Goal: Task Accomplishment & Management: Use online tool/utility

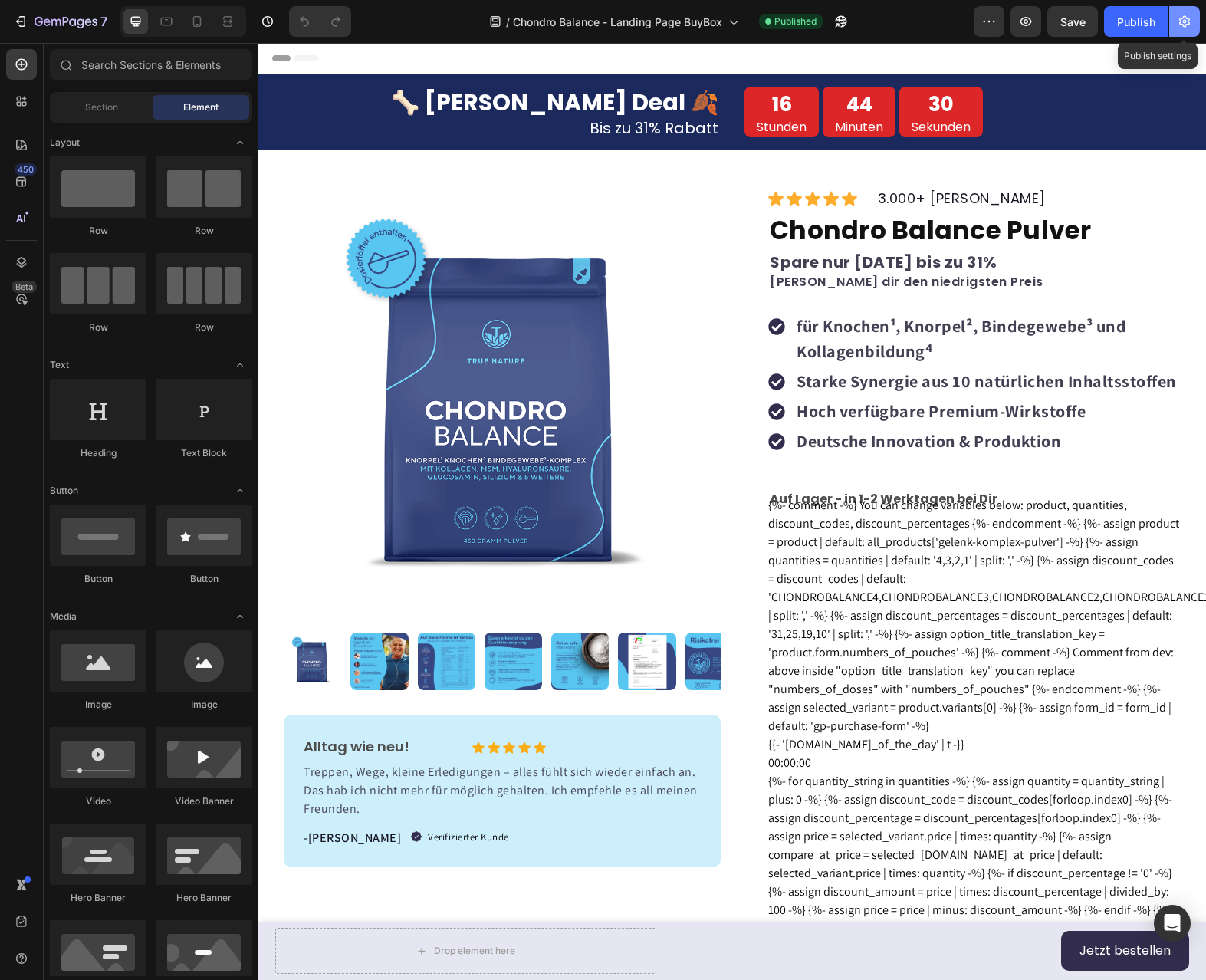
click at [1186, 27] on icon "button" at bounding box center [1184, 21] width 15 height 15
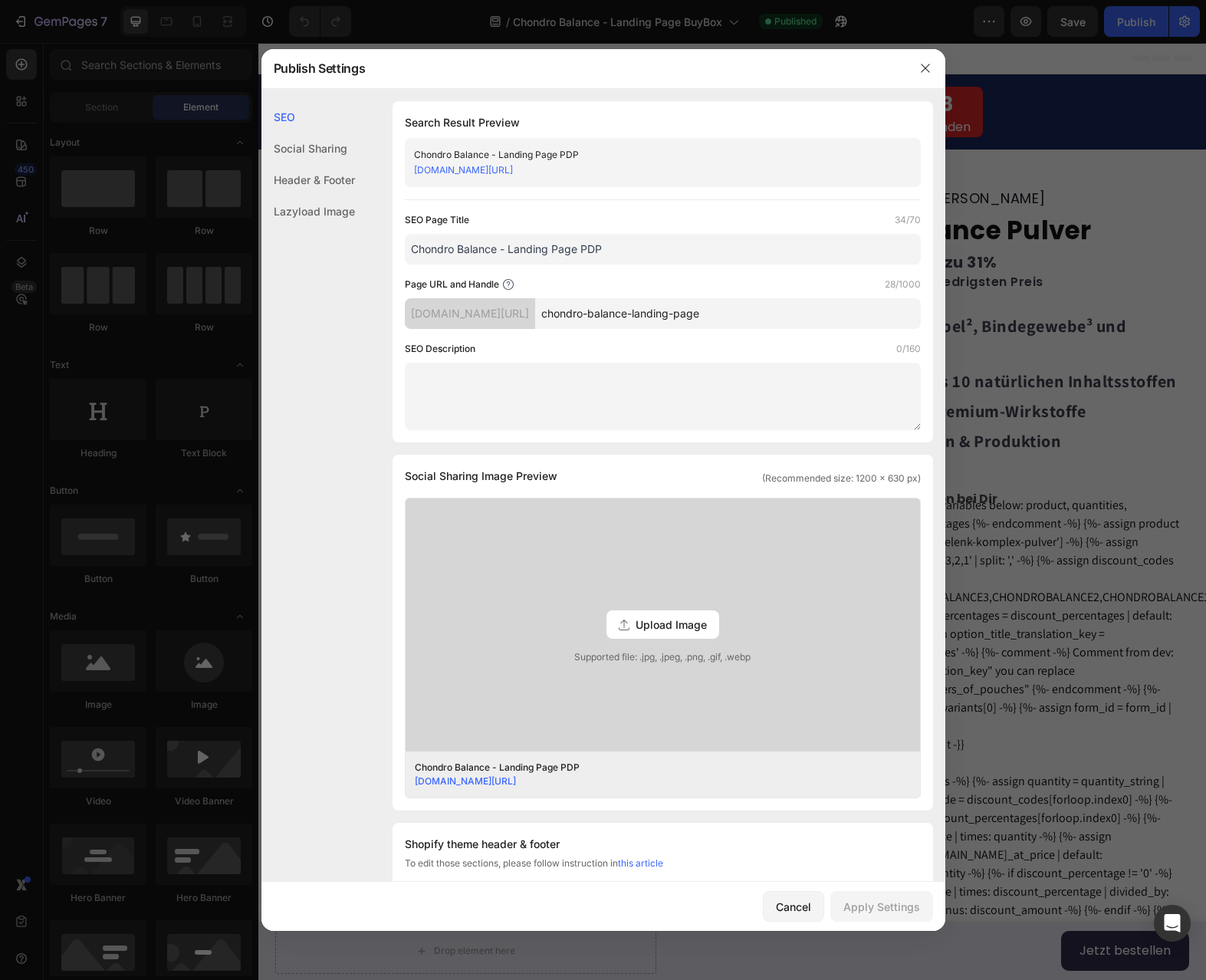
click at [628, 251] on input "Chondro Balance - Landing Page PDP" at bounding box center [663, 249] width 516 height 31
drag, startPoint x: 628, startPoint y: 251, endPoint x: 501, endPoint y: 247, distance: 127.1
click at [501, 247] on input "Chondro Balance - Landing Page PDP" at bounding box center [663, 249] width 516 height 31
type input "Chondro Balance Deal"
click at [326, 145] on div "Social Sharing" at bounding box center [308, 149] width 93 height 32
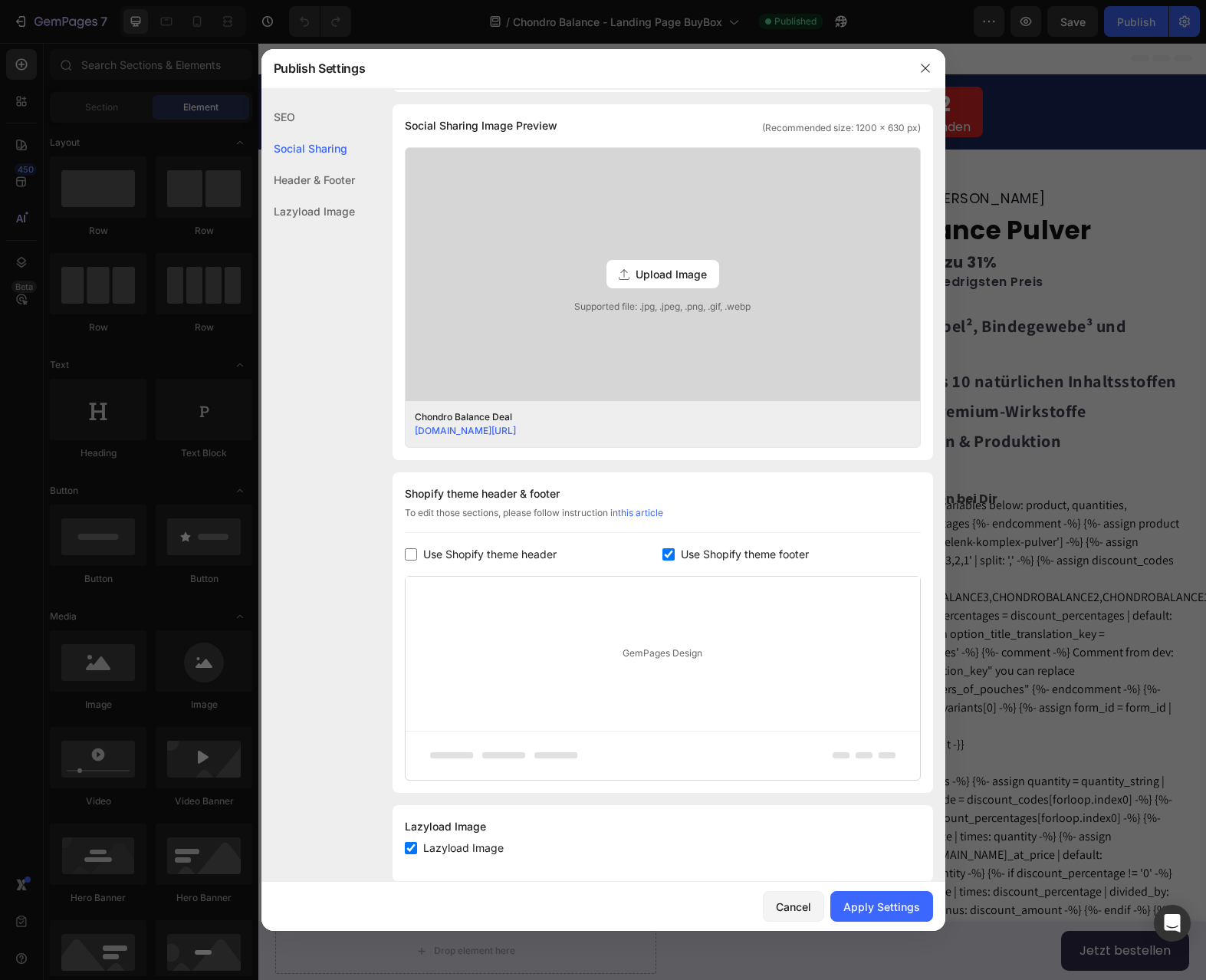
click at [320, 179] on div "Header & Footer" at bounding box center [308, 180] width 93 height 32
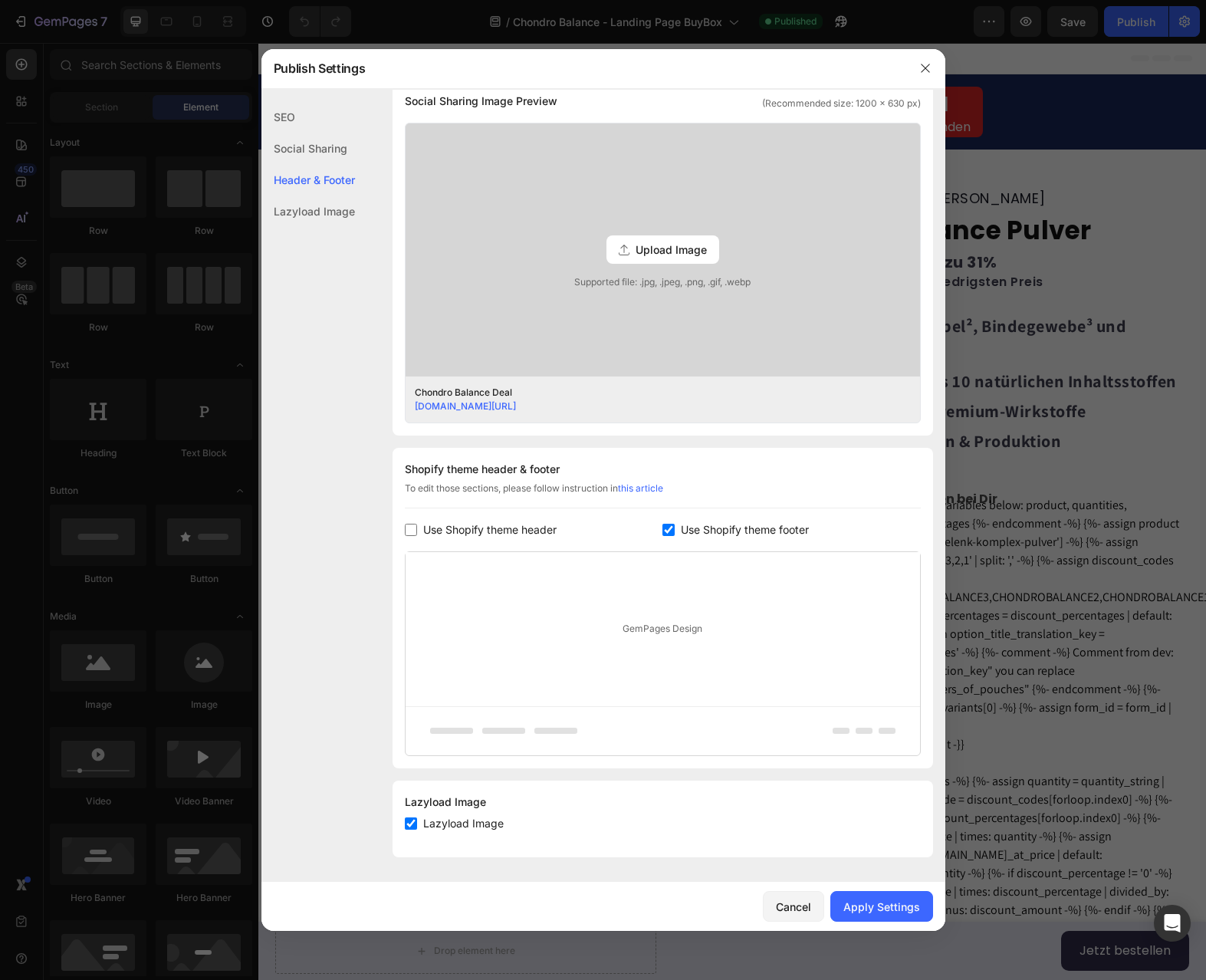
click at [323, 208] on div "Lazyload Image" at bounding box center [308, 211] width 93 height 32
click at [324, 215] on div "Lazyload Image" at bounding box center [308, 211] width 93 height 32
click at [321, 176] on div "Header & Footer" at bounding box center [308, 180] width 93 height 32
click at [319, 146] on div "Social Sharing" at bounding box center [308, 149] width 93 height 32
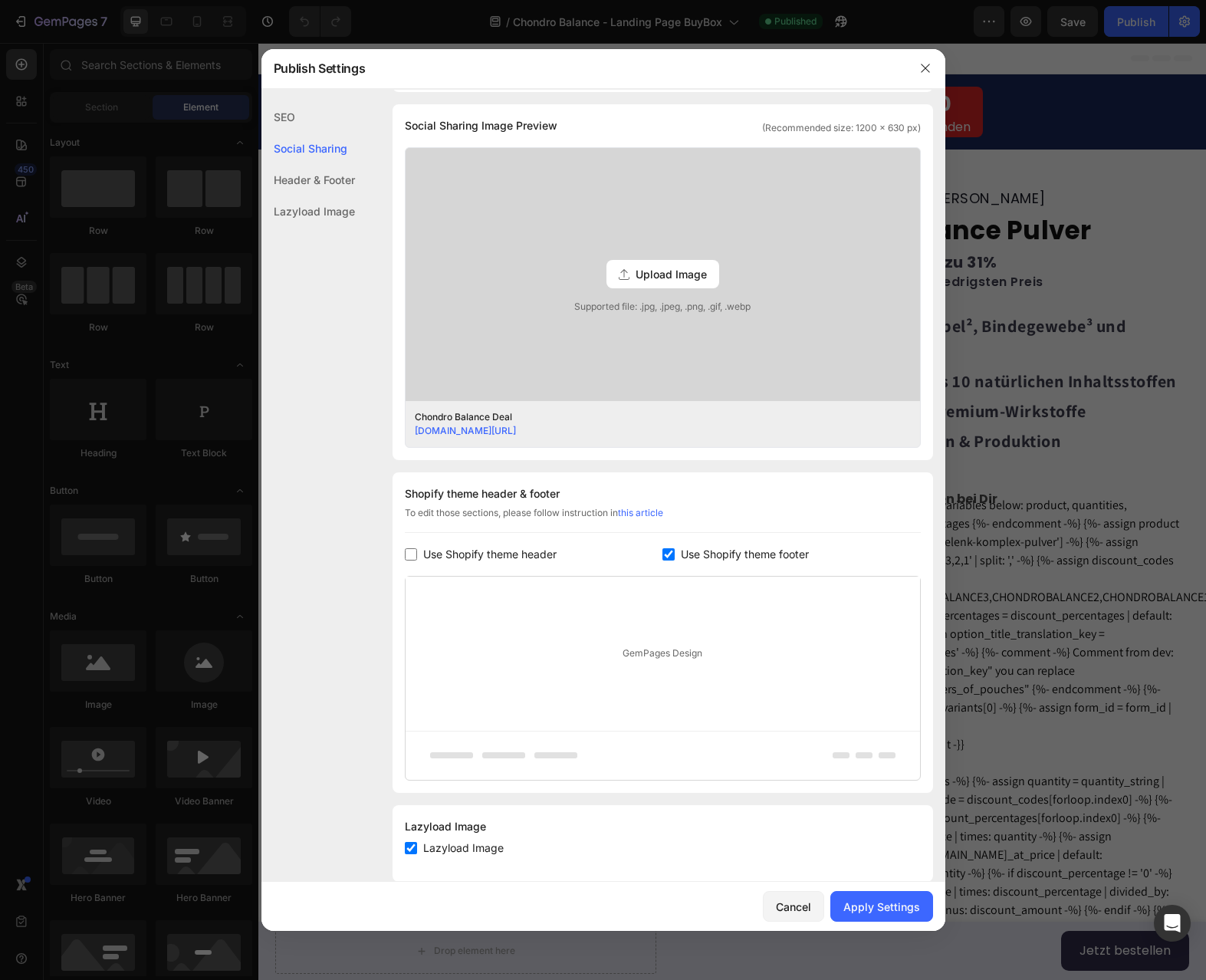
click at [317, 121] on div "SEO" at bounding box center [308, 117] width 93 height 32
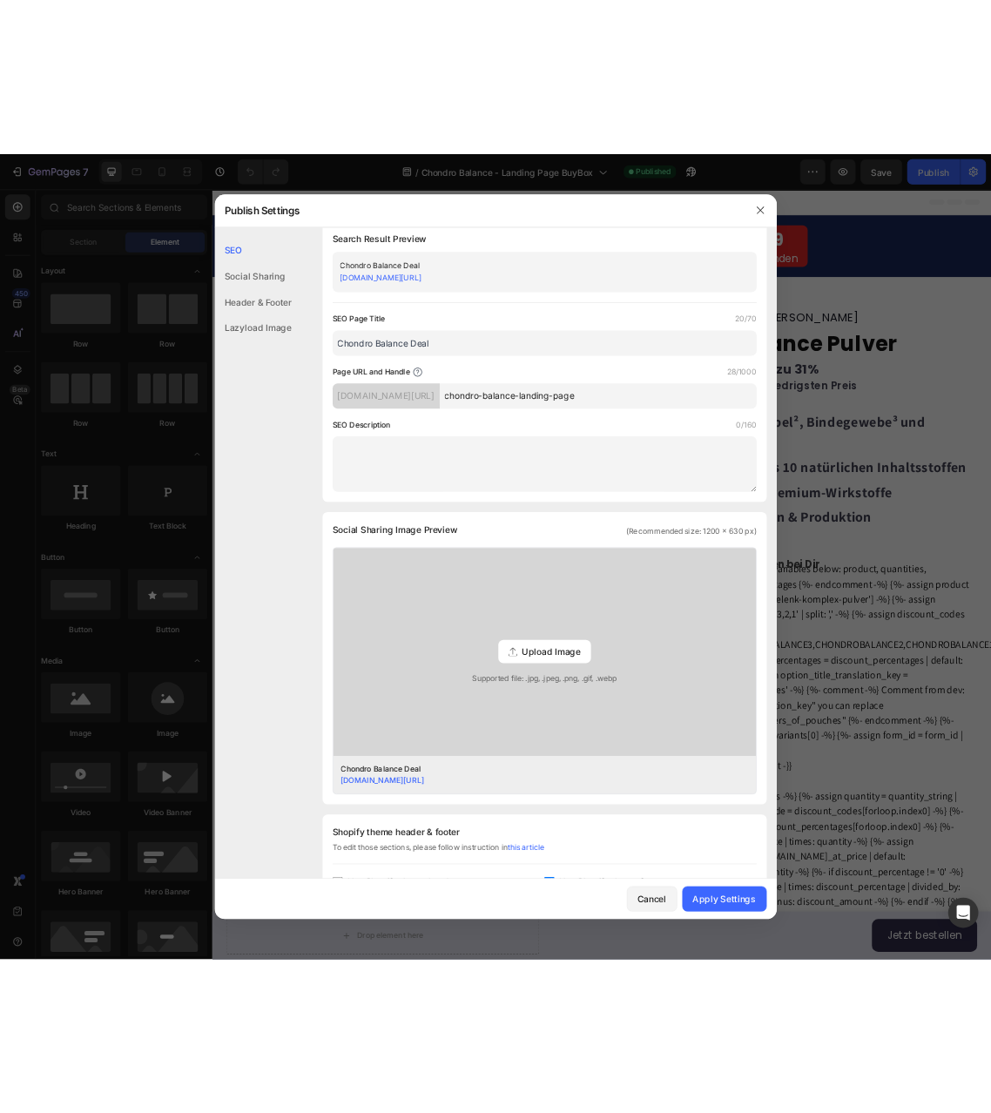
scroll to position [0, 0]
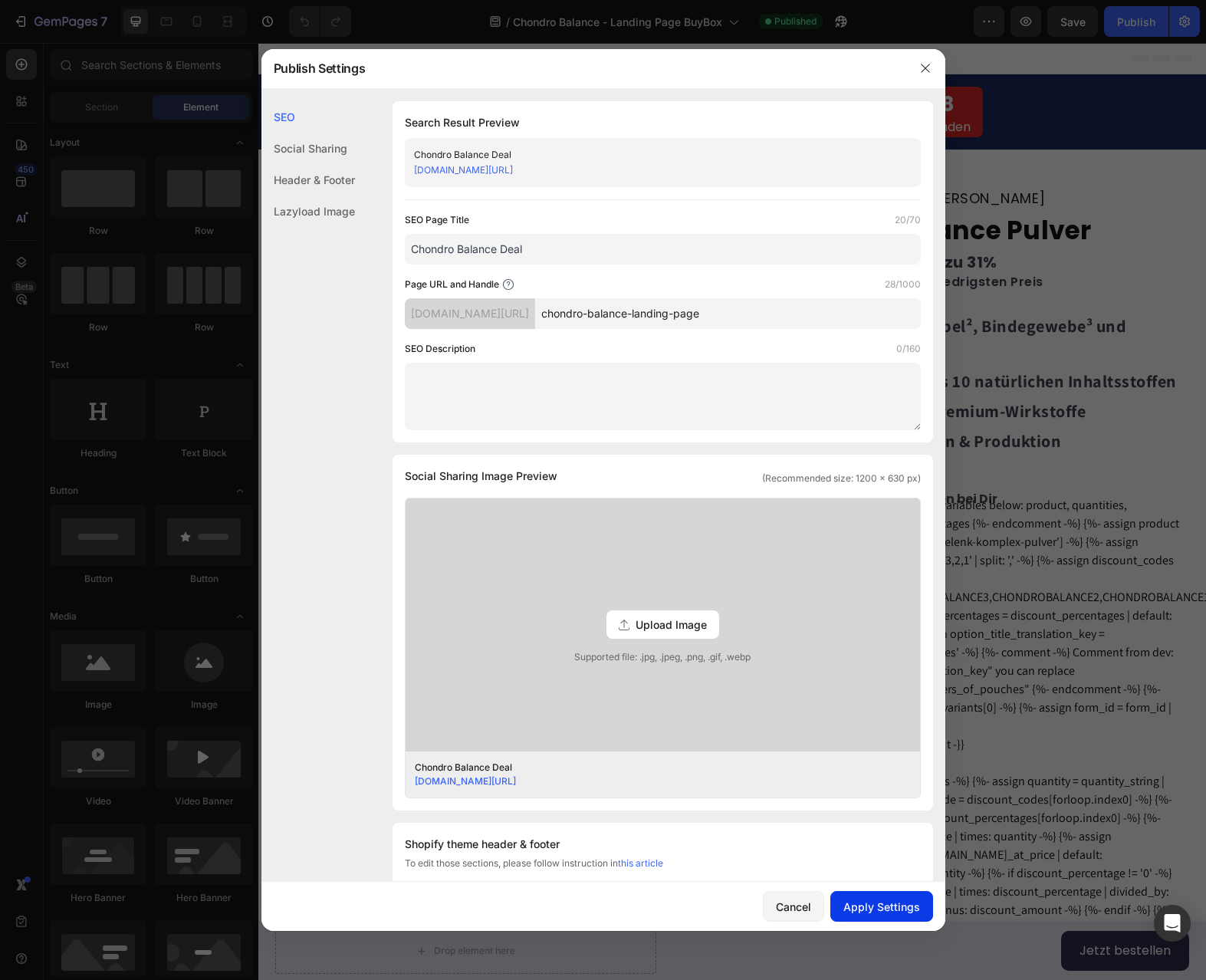
click at [895, 906] on div "Apply Settings" at bounding box center [881, 907] width 77 height 16
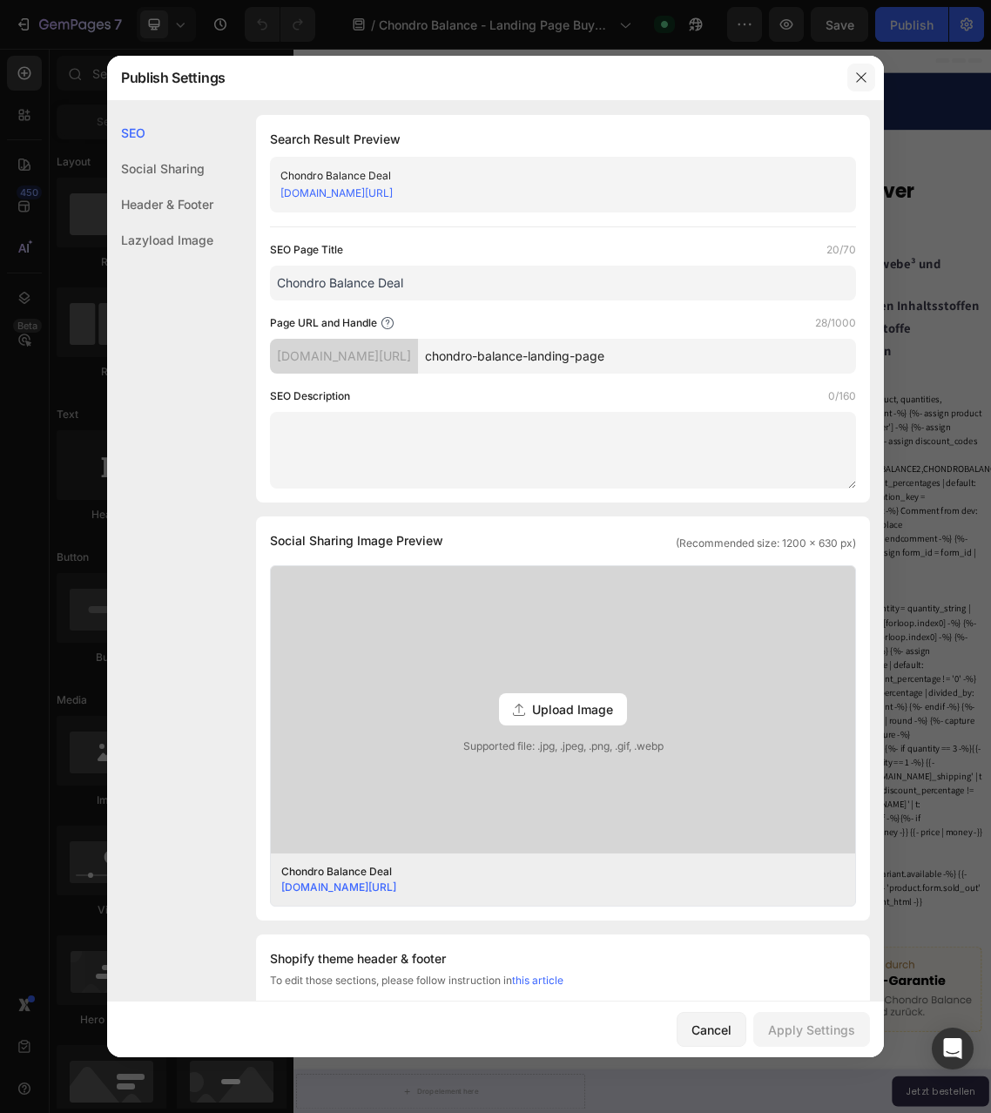
click at [867, 72] on icon "button" at bounding box center [862, 78] width 14 height 14
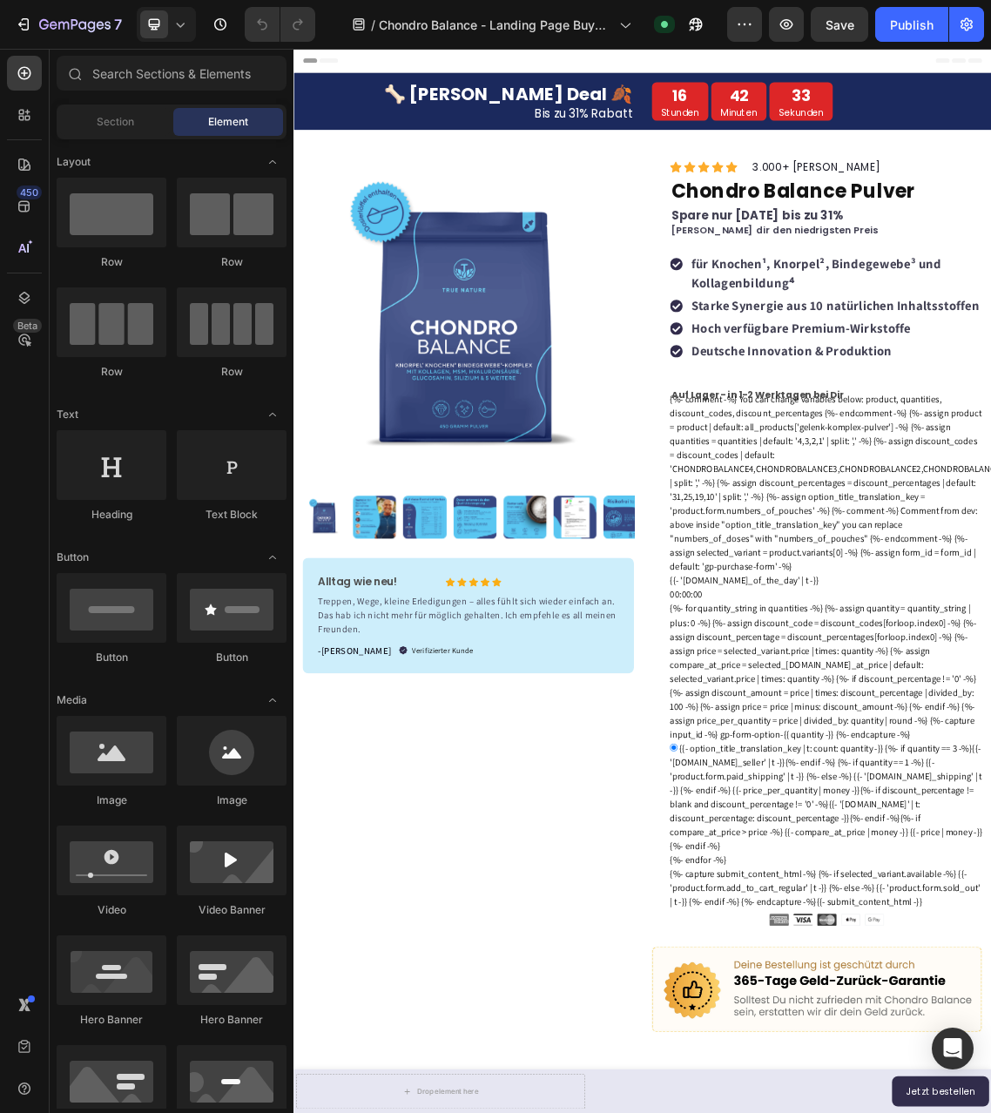
click at [341, 70] on span "Header" at bounding box center [346, 65] width 38 height 17
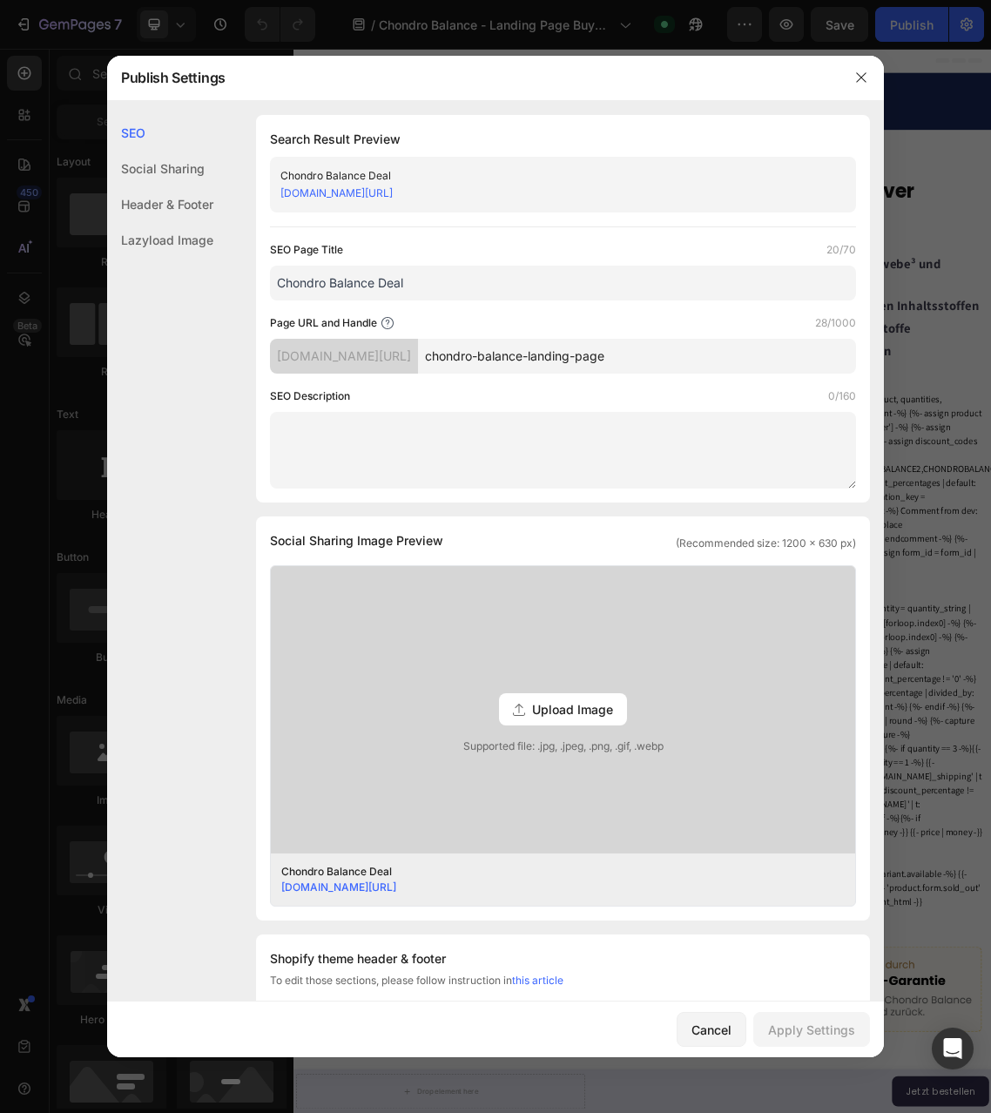
click at [181, 197] on div "Header & Footer" at bounding box center [160, 204] width 106 height 36
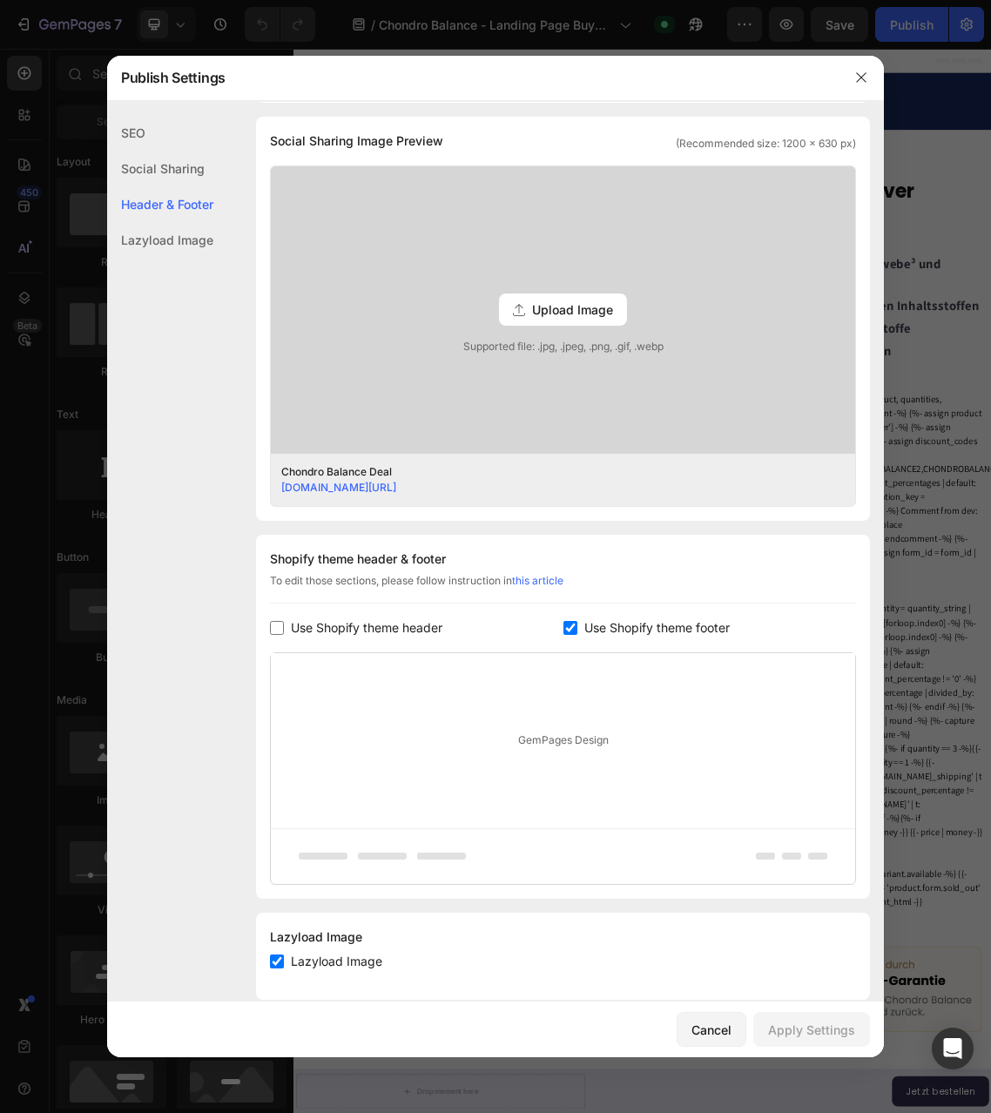
scroll to position [426, 0]
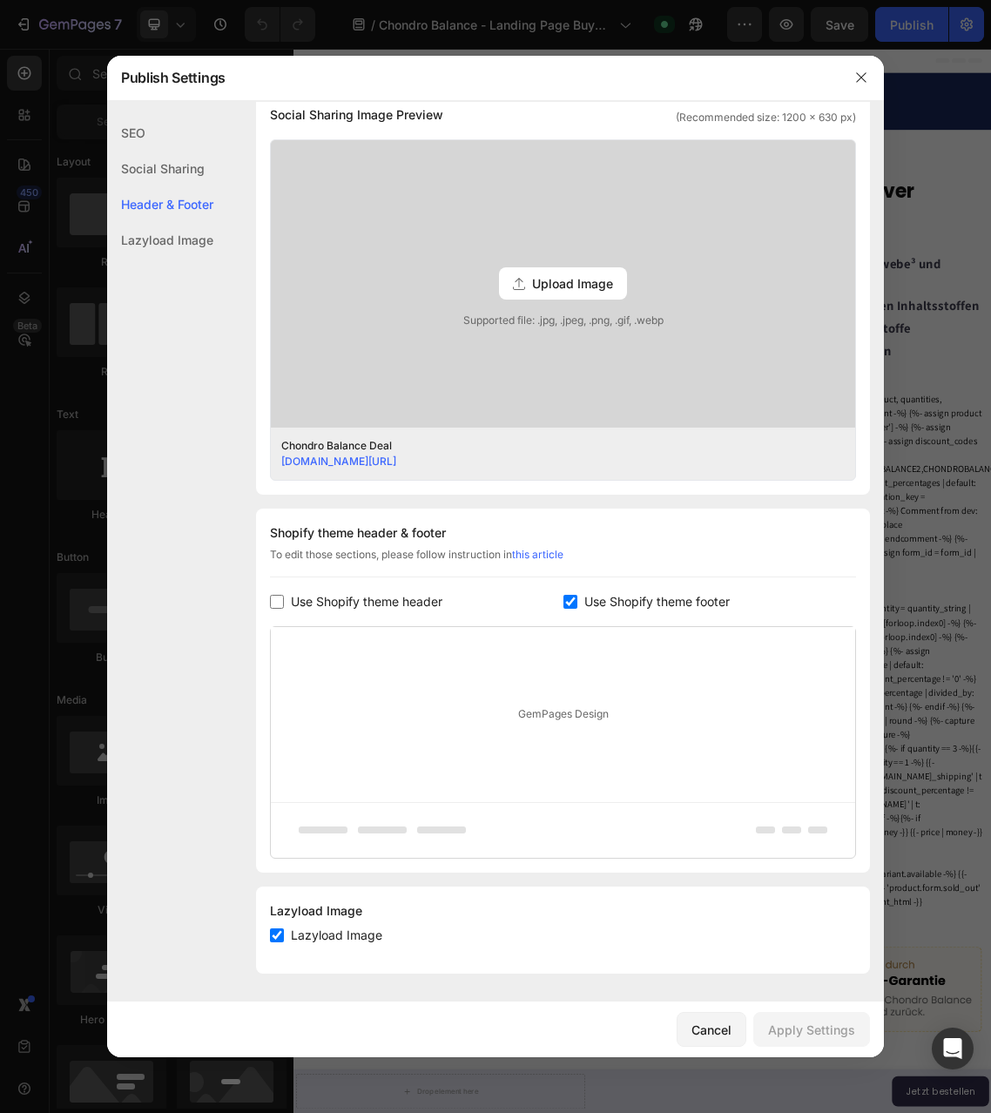
click at [613, 737] on div "GemPages Design" at bounding box center [563, 714] width 585 height 175
click at [724, 1031] on div "Cancel" at bounding box center [712, 1030] width 40 height 18
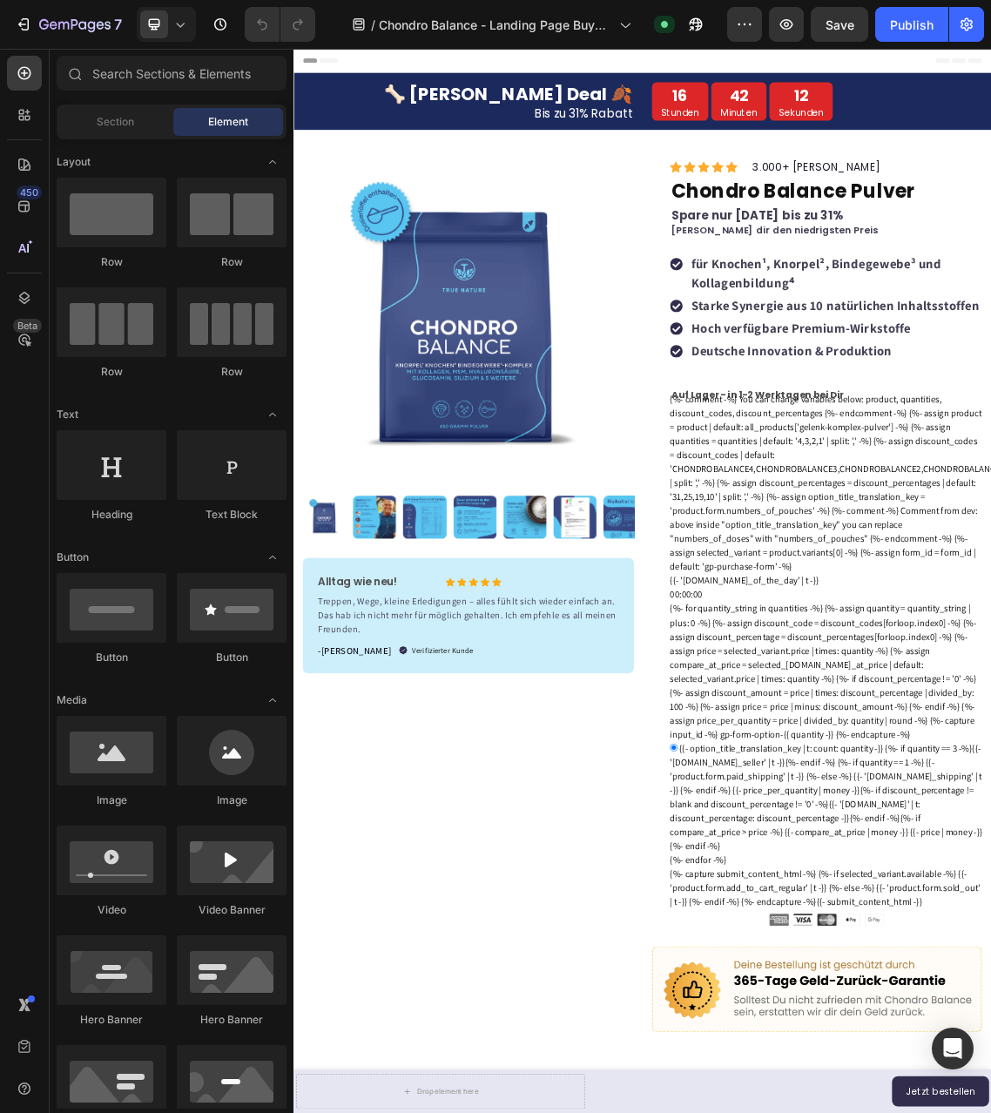
click at [986, 27] on div "7 Version history / Chondro Balance - Landing Page BuyBox Published Preview Sav…" at bounding box center [495, 25] width 991 height 50
click at [979, 29] on button "button" at bounding box center [967, 24] width 35 height 35
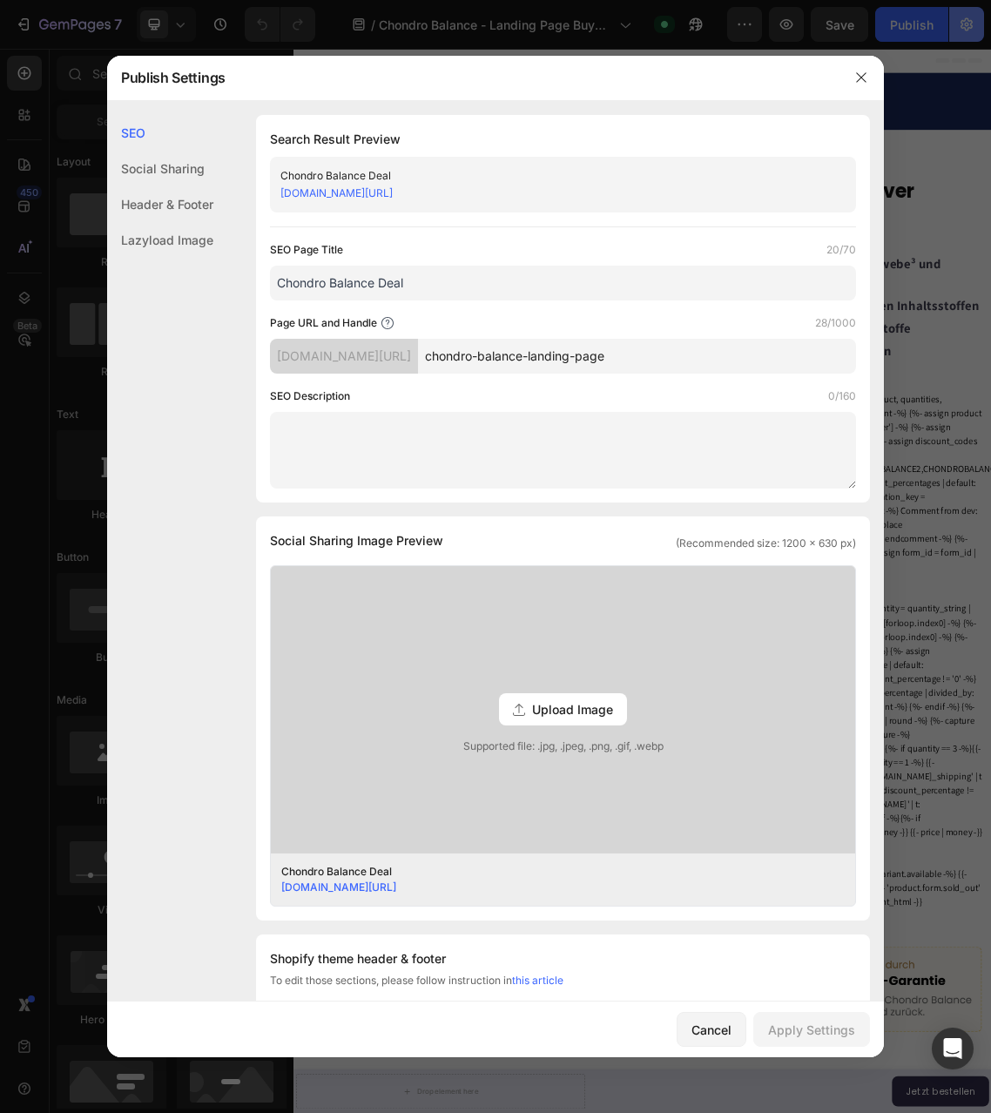
click at [979, 29] on div at bounding box center [495, 556] width 991 height 1113
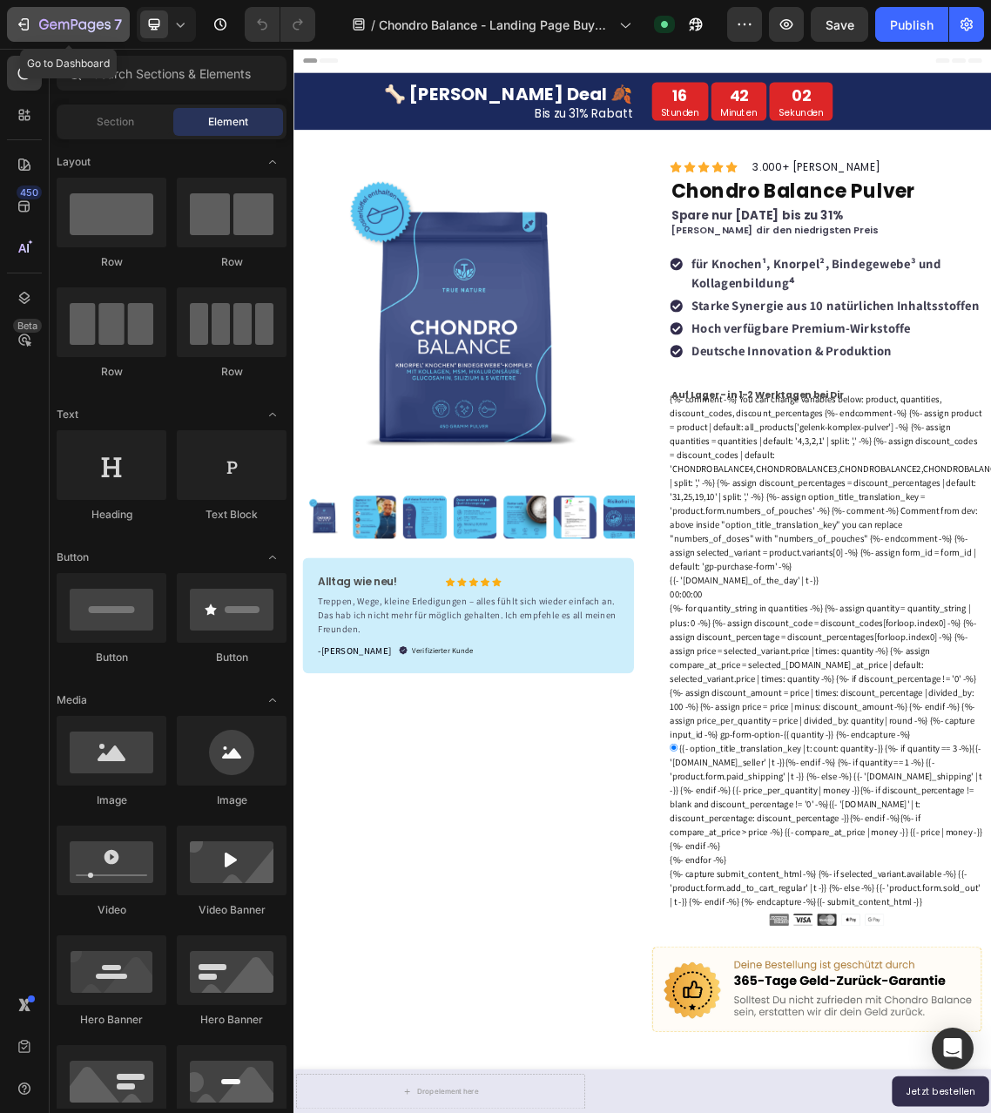
click at [17, 34] on div "7" at bounding box center [68, 24] width 107 height 21
click at [990, 66] on div "Header" at bounding box center [816, 66] width 1017 height 35
click at [348, 64] on span "Header" at bounding box center [346, 65] width 38 height 17
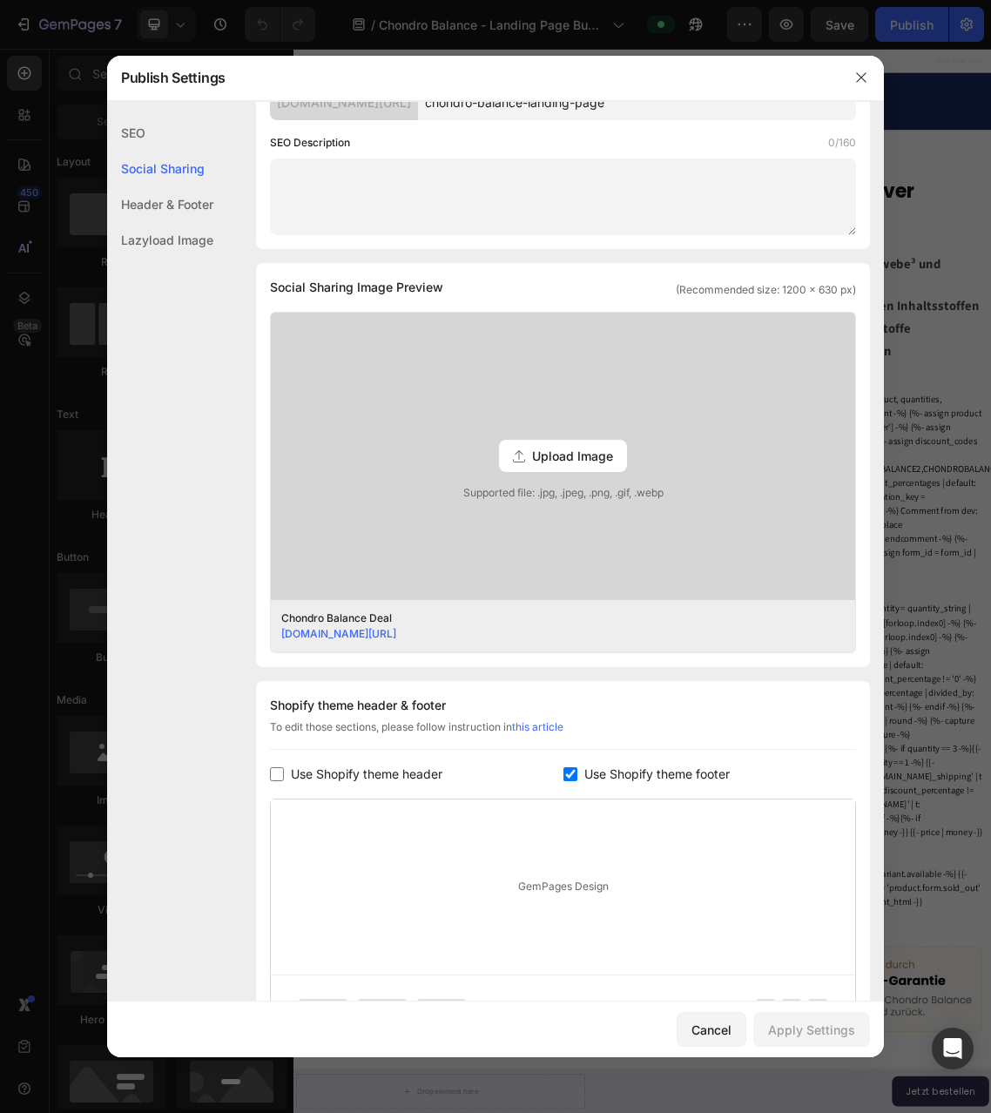
scroll to position [426, 0]
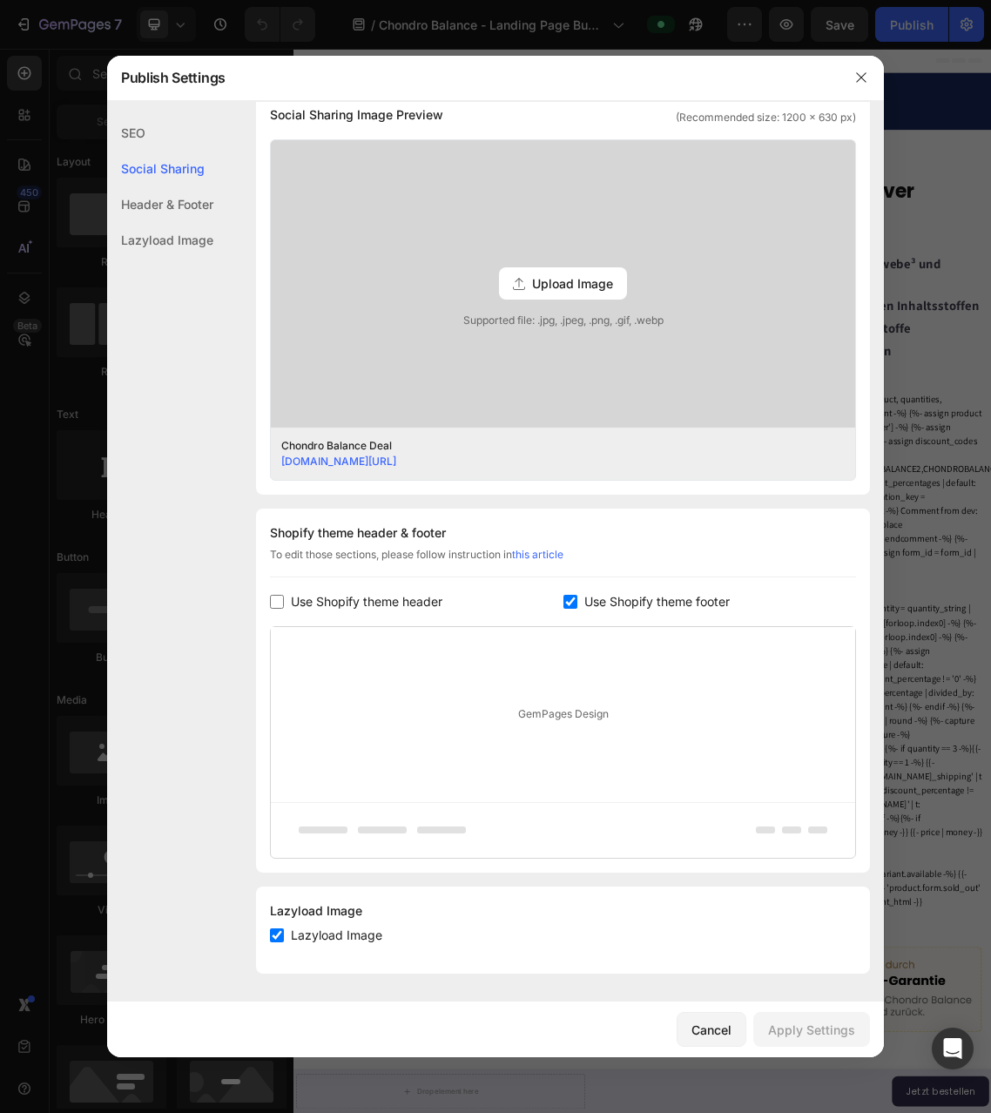
click at [343, 605] on span "Use Shopify theme header" at bounding box center [367, 601] width 152 height 21
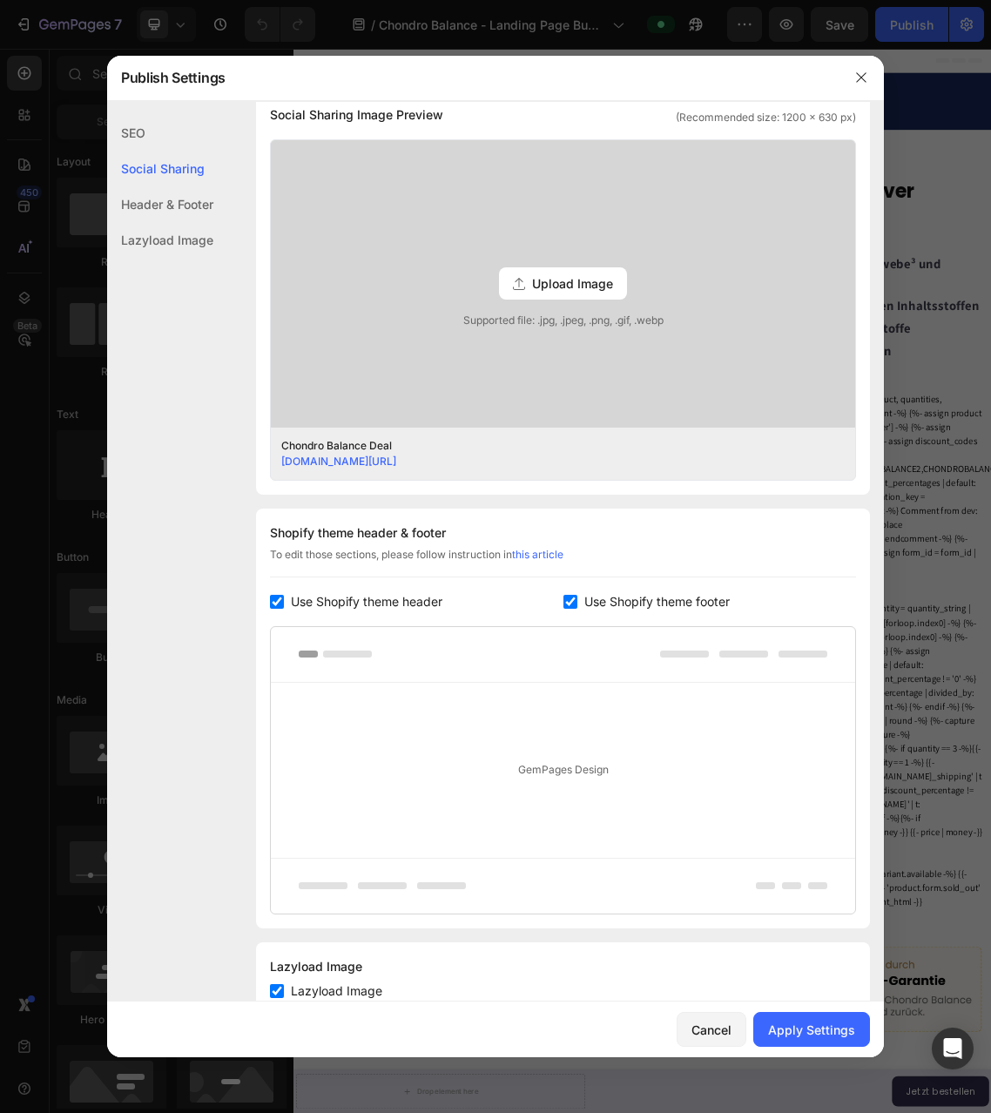
click at [343, 605] on span "Use Shopify theme header" at bounding box center [367, 601] width 152 height 21
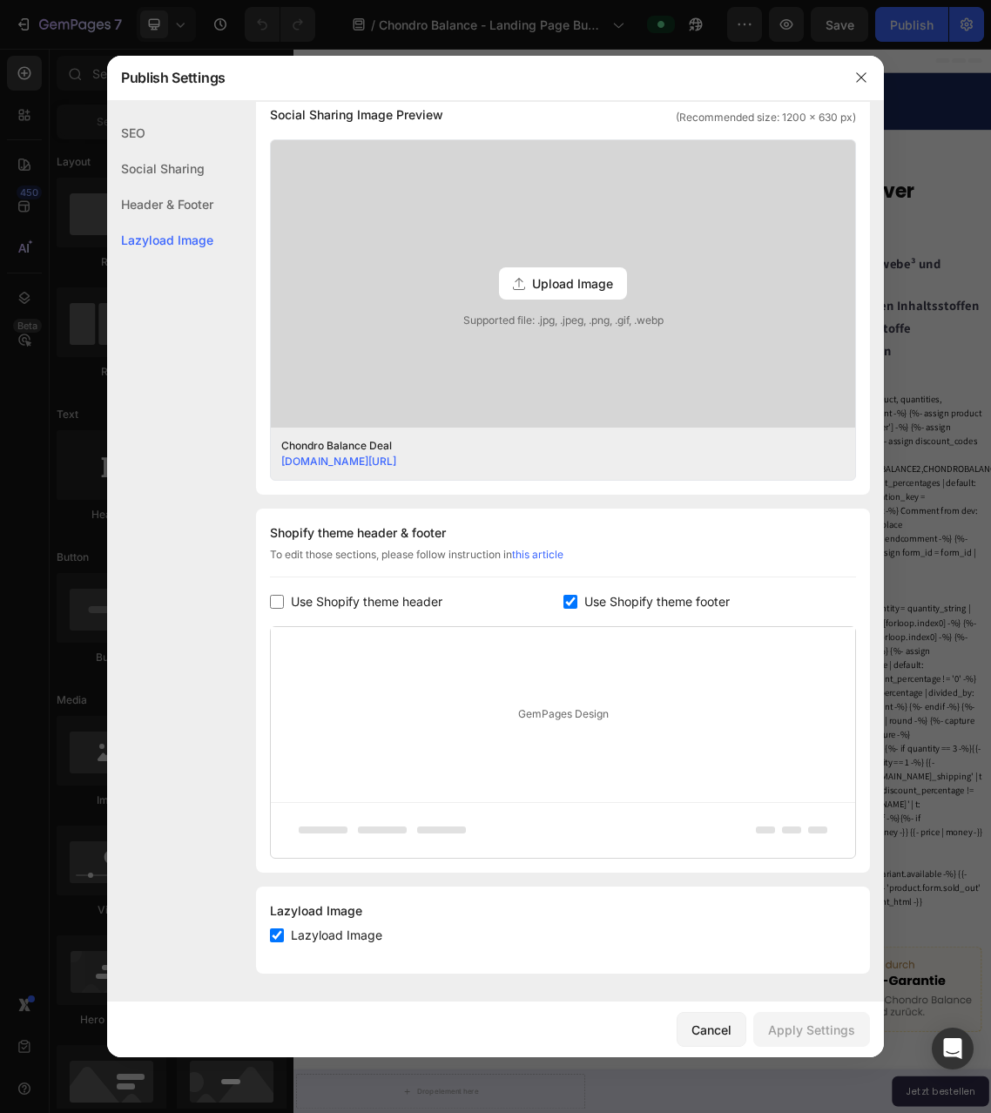
click at [343, 605] on span "Use Shopify theme header" at bounding box center [367, 601] width 152 height 21
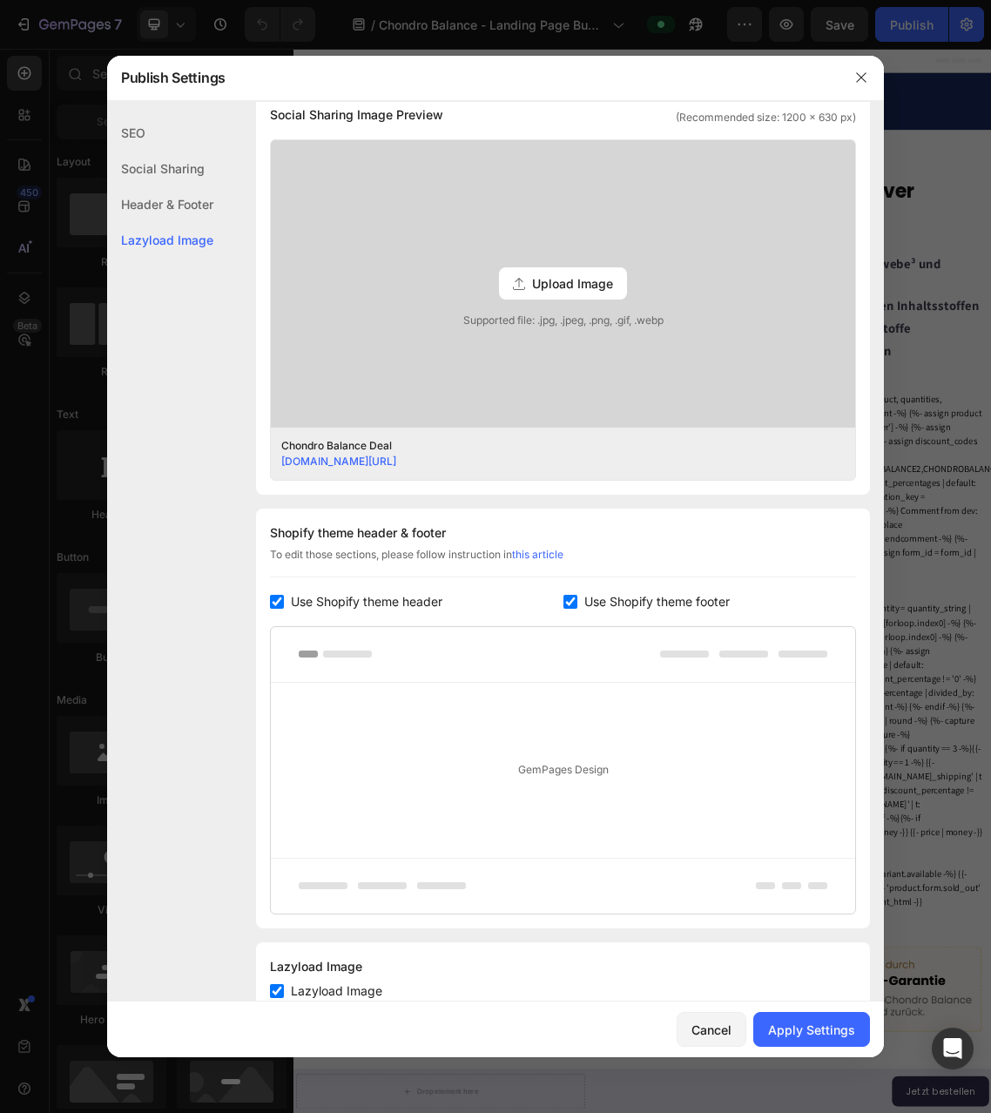
click at [343, 605] on span "Use Shopify theme header" at bounding box center [367, 601] width 152 height 21
checkbox input "false"
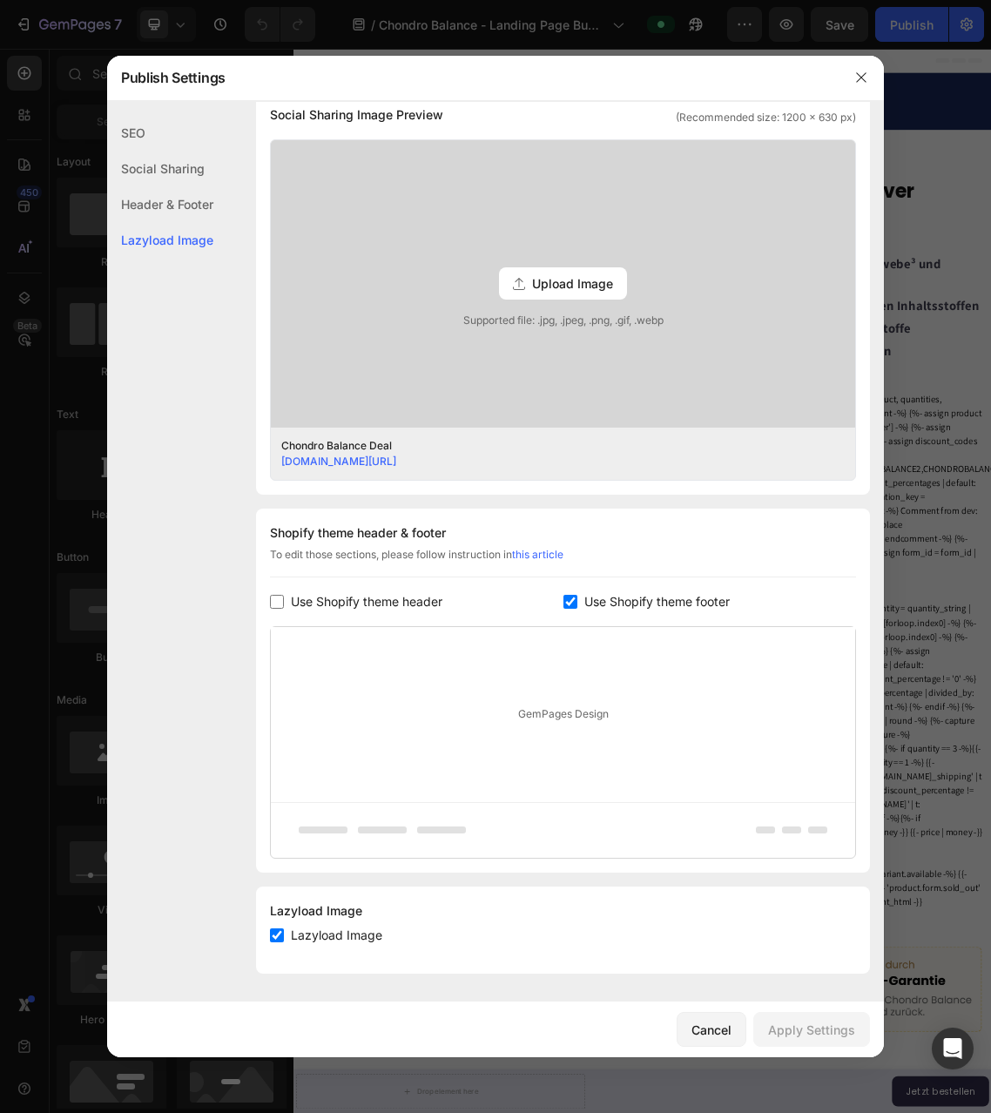
click at [640, 716] on div "GemPages Design" at bounding box center [563, 714] width 585 height 175
drag, startPoint x: 578, startPoint y: 722, endPoint x: 562, endPoint y: 719, distance: 16.1
click at [576, 722] on div "GemPages Design" at bounding box center [563, 714] width 585 height 175
drag, startPoint x: 526, startPoint y: 712, endPoint x: 491, endPoint y: 850, distance: 142.8
click at [510, 763] on div "GemPages Design" at bounding box center [563, 714] width 585 height 175
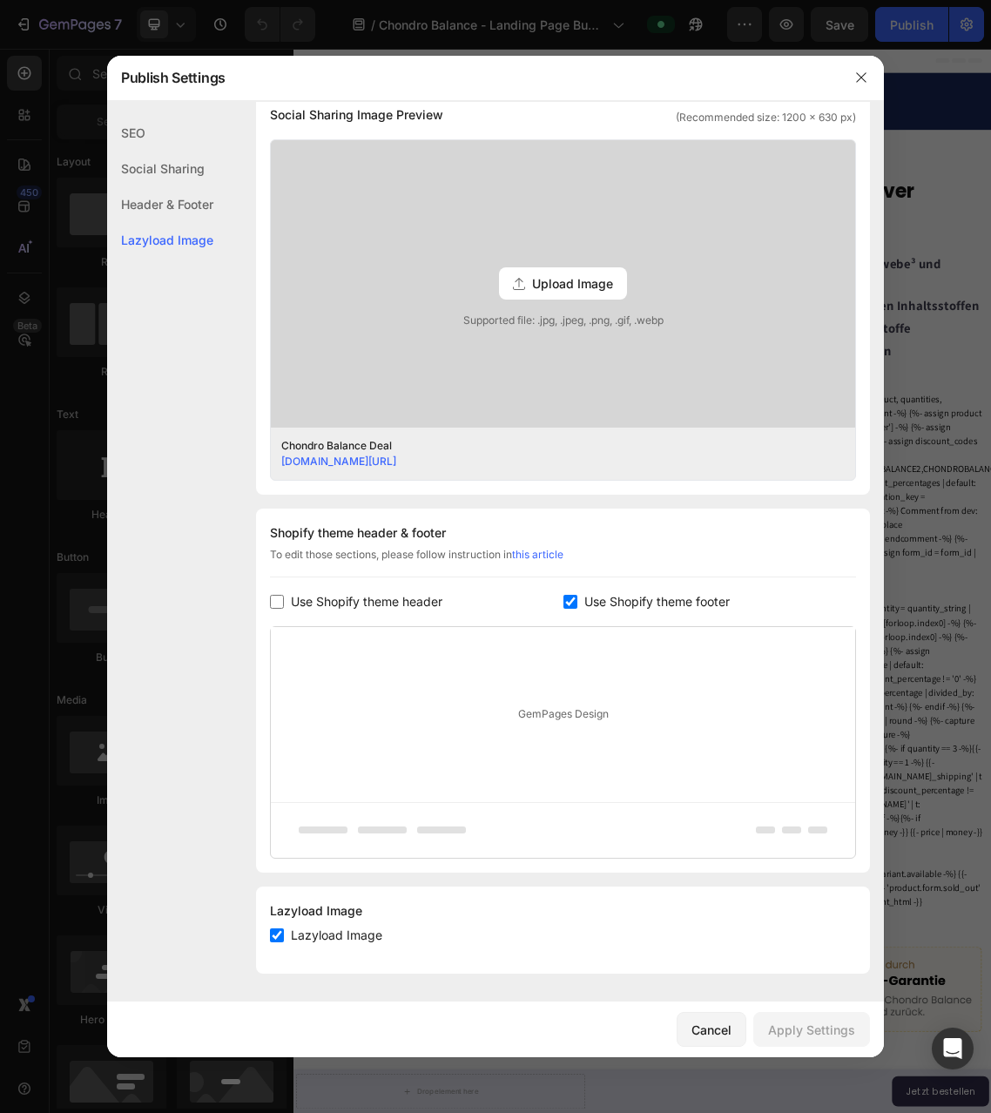
click at [526, 738] on div "GemPages Design" at bounding box center [563, 714] width 585 height 175
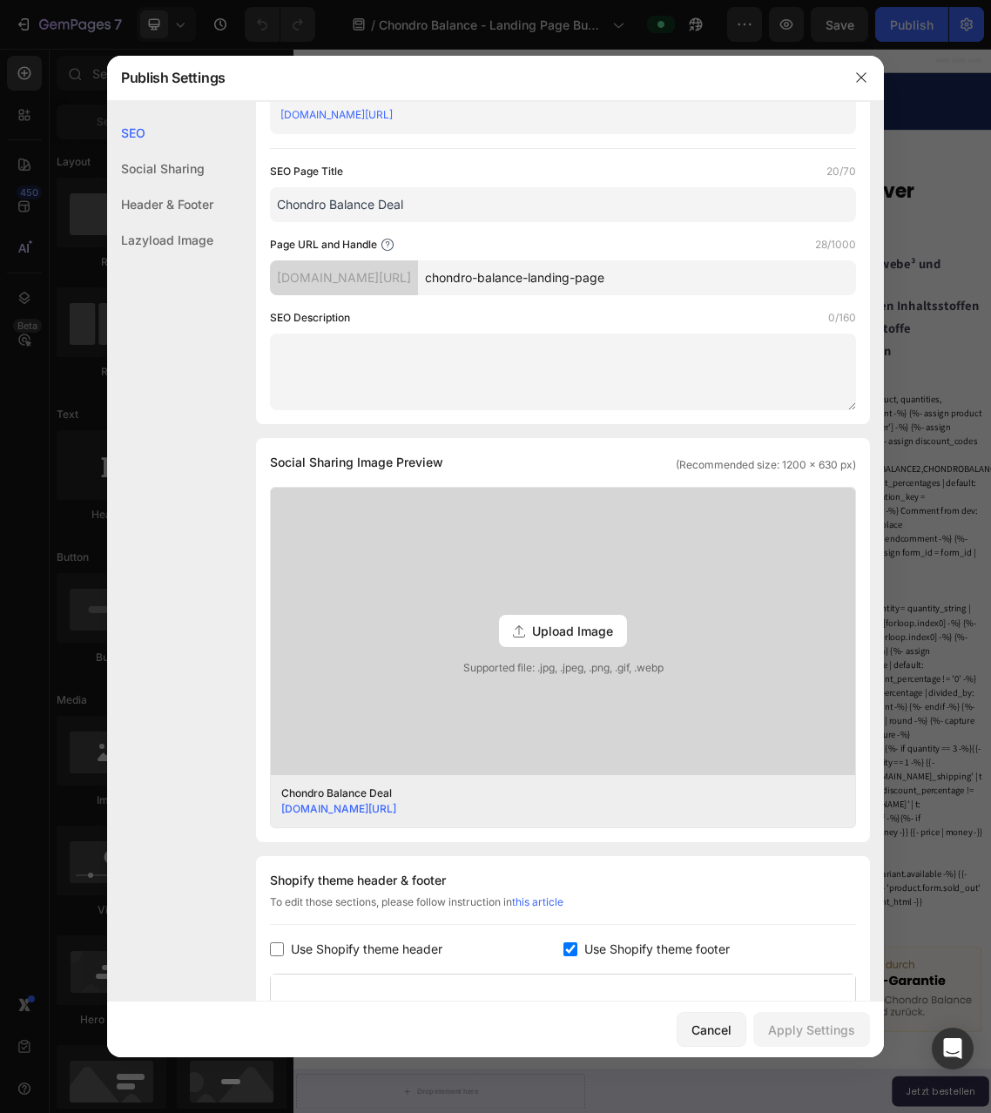
scroll to position [0, 0]
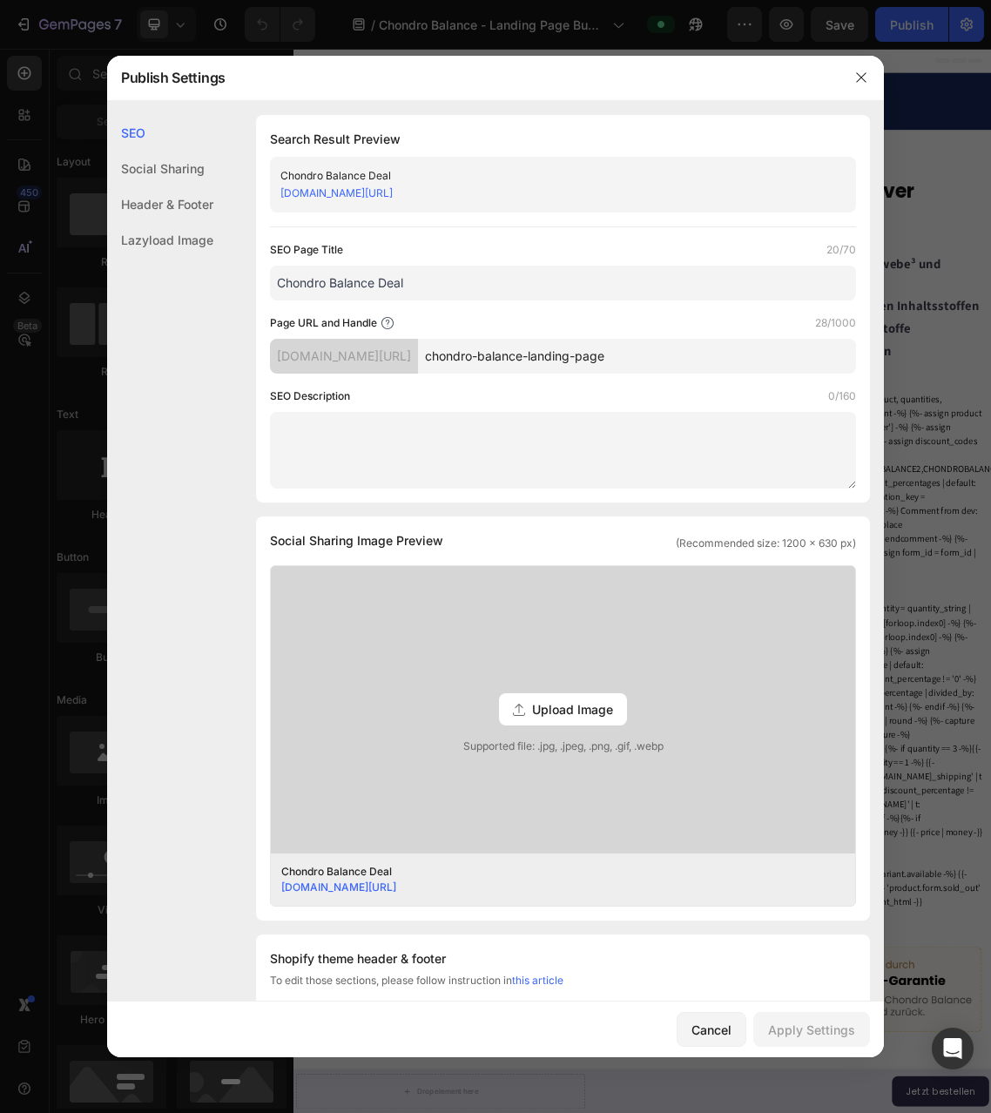
click at [172, 233] on div "Lazyload Image" at bounding box center [160, 240] width 106 height 36
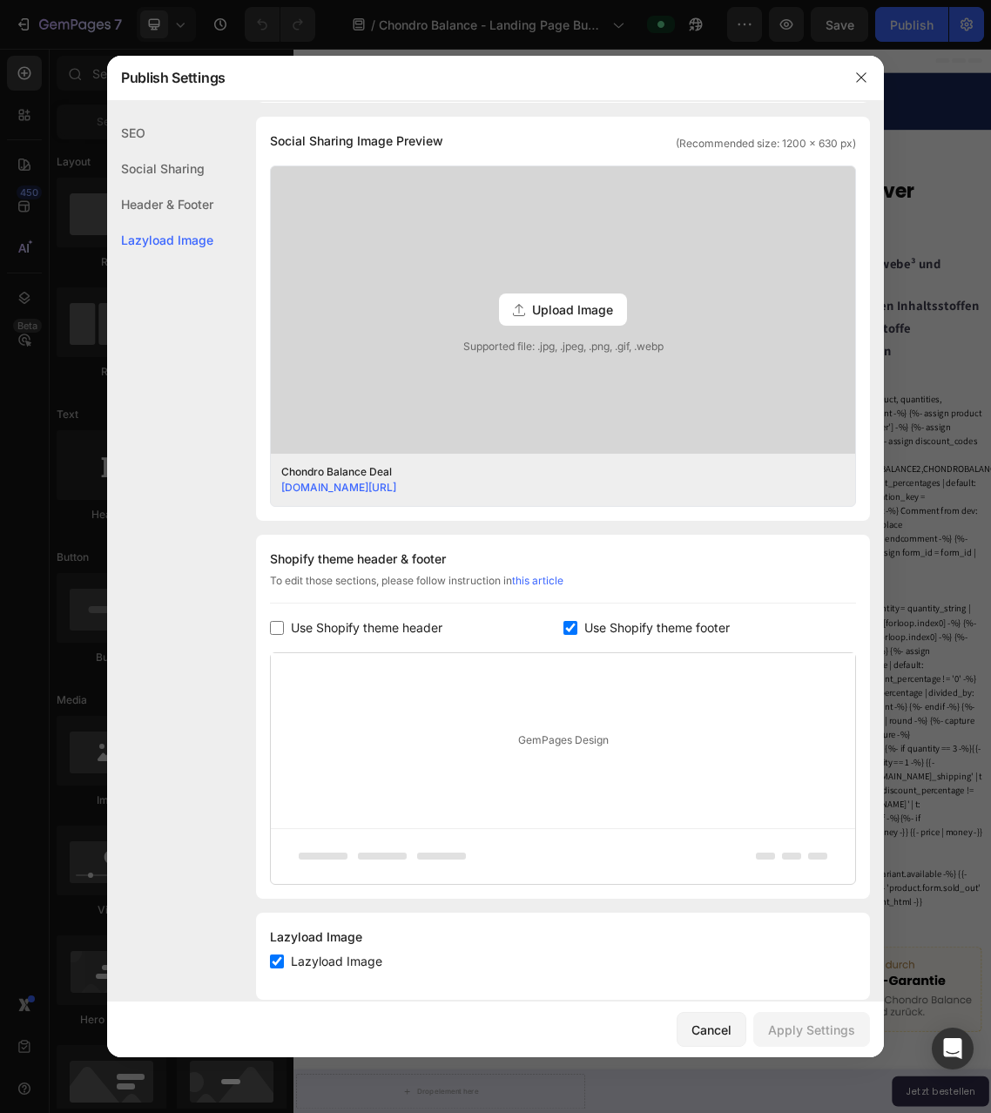
scroll to position [426, 0]
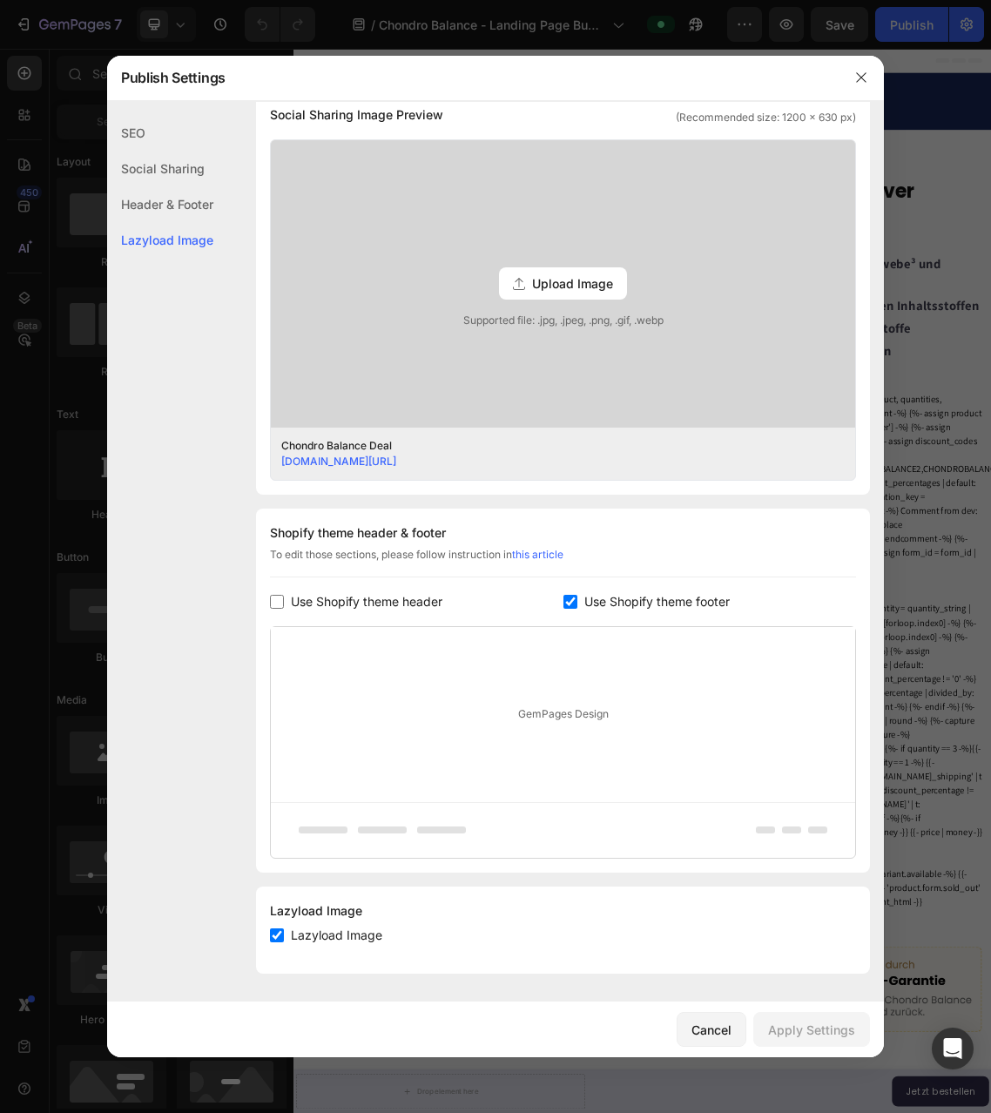
click at [188, 198] on div "Header & Footer" at bounding box center [160, 204] width 106 height 36
click at [855, 74] on icon "button" at bounding box center [862, 78] width 14 height 14
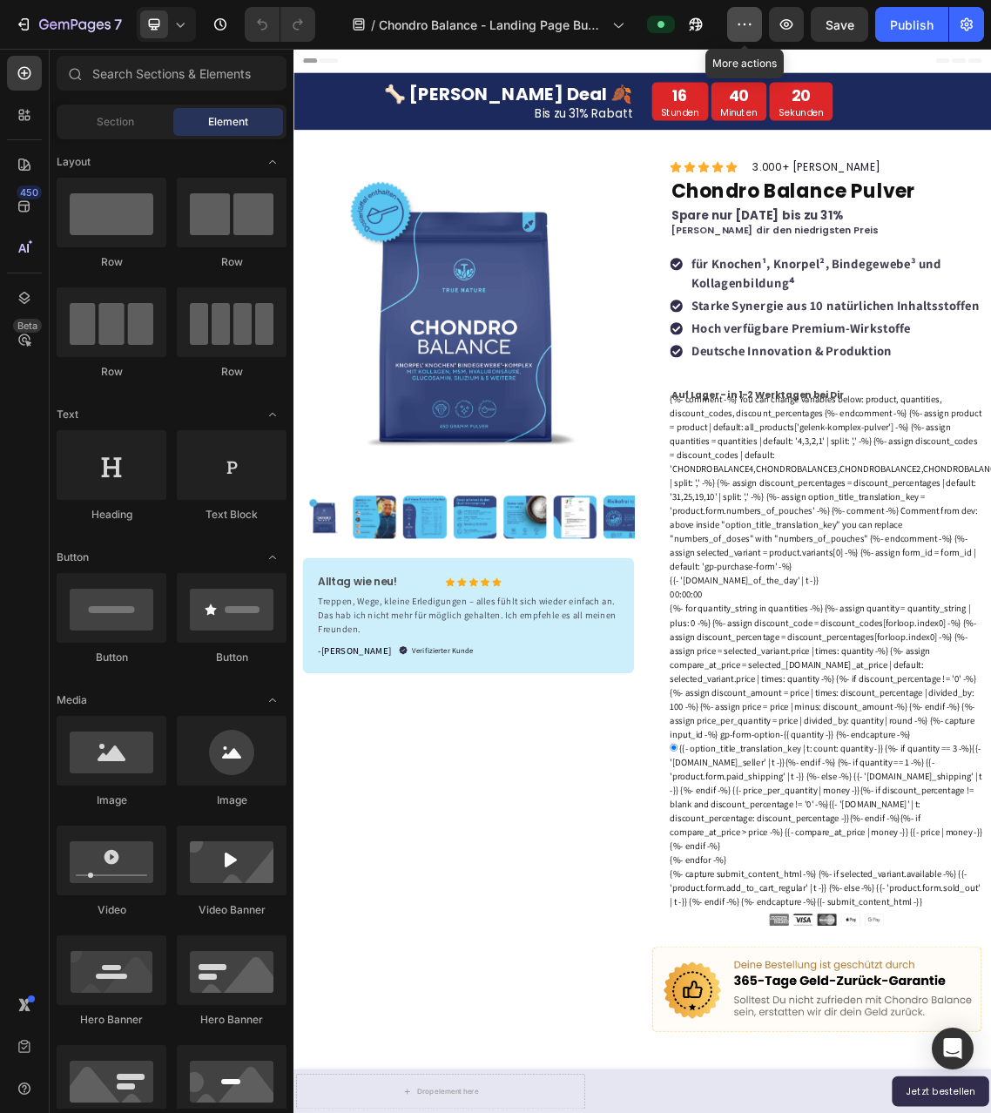
click at [731, 26] on button "button" at bounding box center [744, 24] width 35 height 35
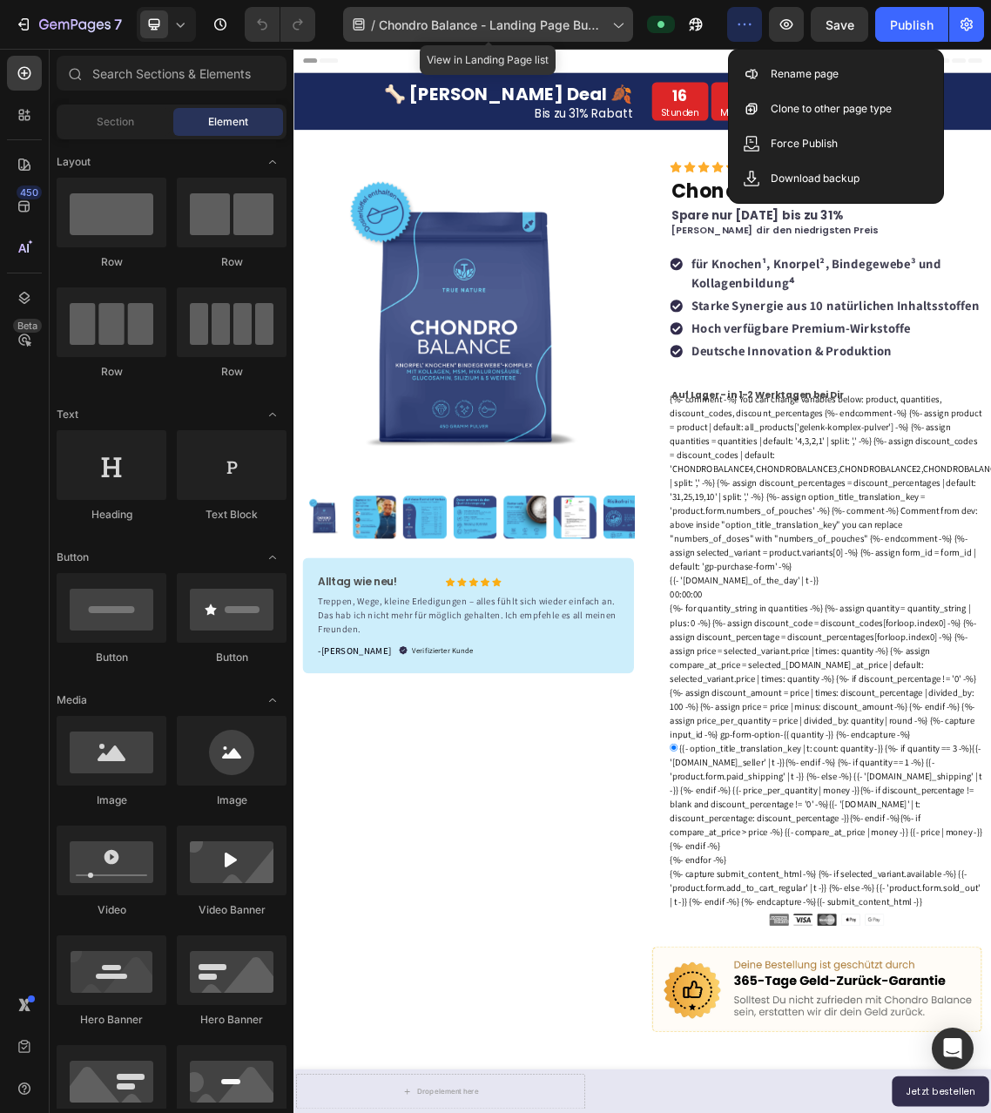
click at [590, 24] on span "Chondro Balance - Landing Page BuyBox" at bounding box center [492, 25] width 226 height 18
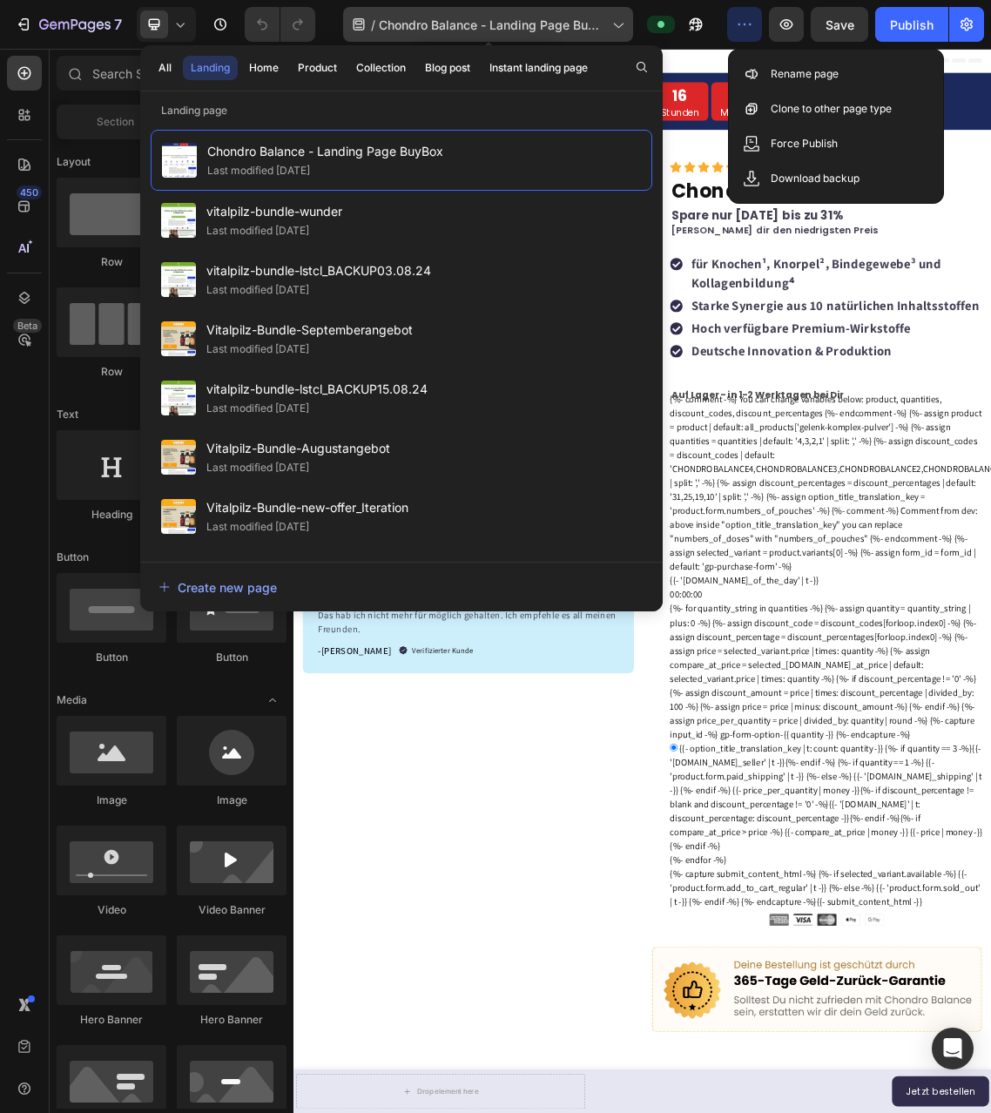
click at [590, 24] on span "Chondro Balance - Landing Page BuyBox" at bounding box center [492, 25] width 226 height 18
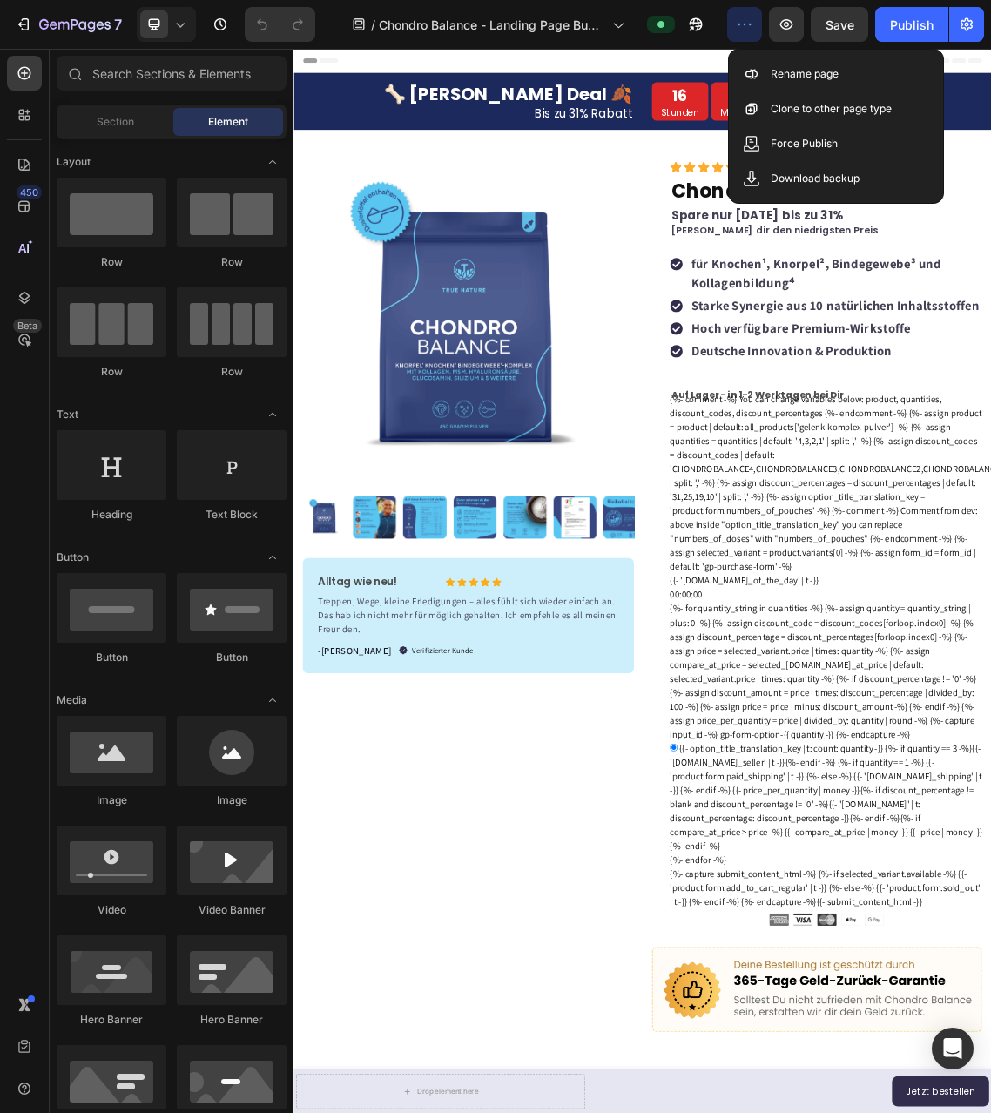
click at [625, 79] on div "Header" at bounding box center [816, 66] width 1017 height 35
click at [990, 84] on div "🦴 [PERSON_NAME] Deal 🍂 Text Block Bis zu 31% Rabatt Text Block 16 Stunden 40 Mi…" at bounding box center [816, 126] width 1045 height 85
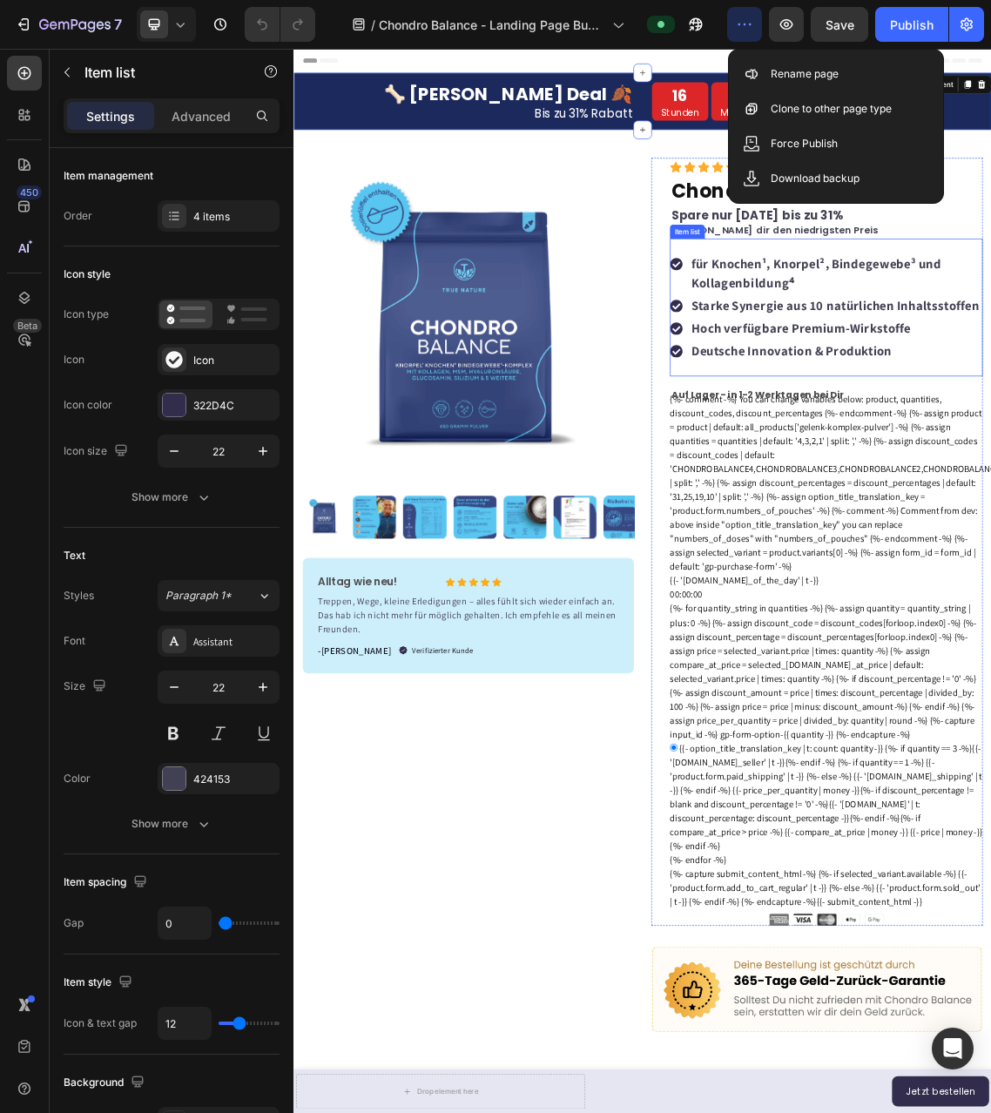
click at [734, 22] on button "button" at bounding box center [744, 24] width 35 height 35
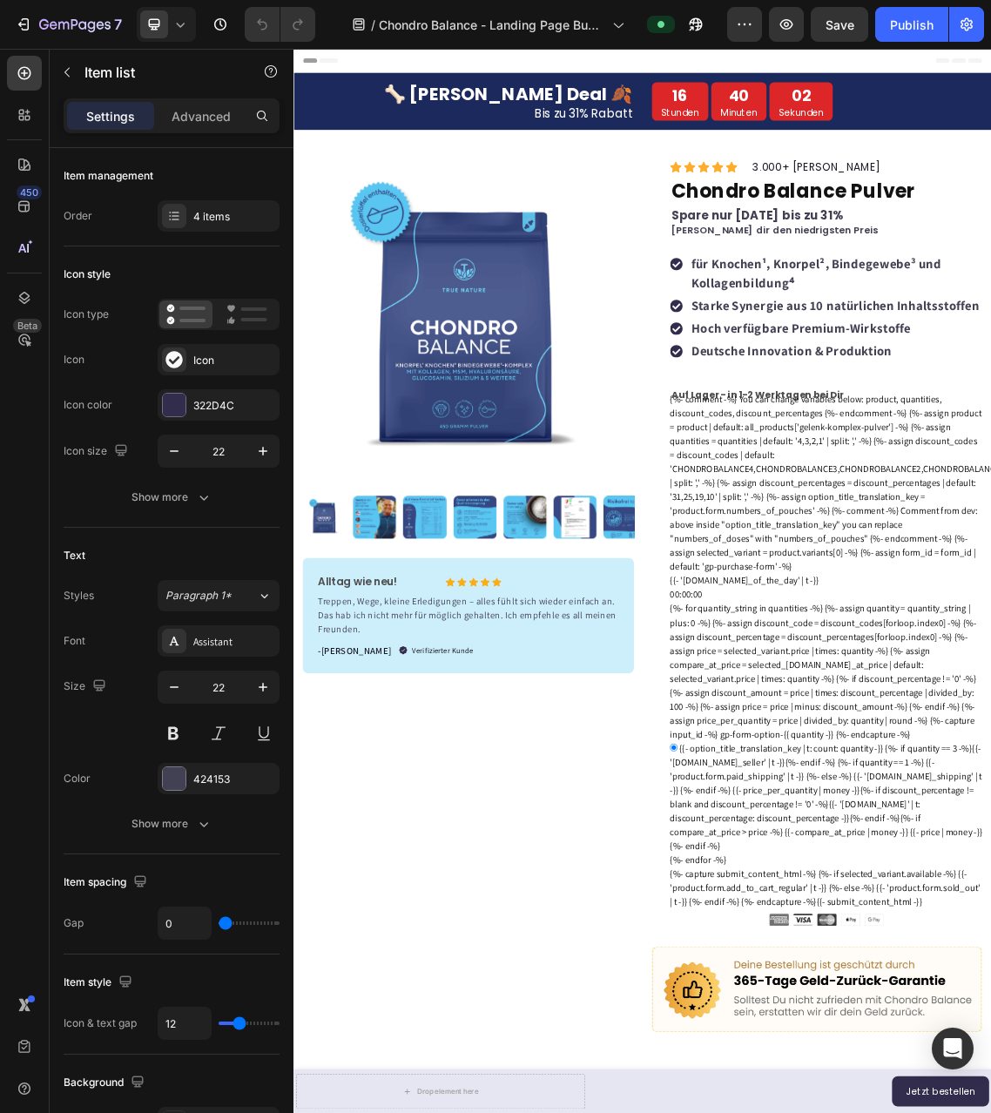
click at [724, 61] on div "Header" at bounding box center [816, 66] width 1017 height 35
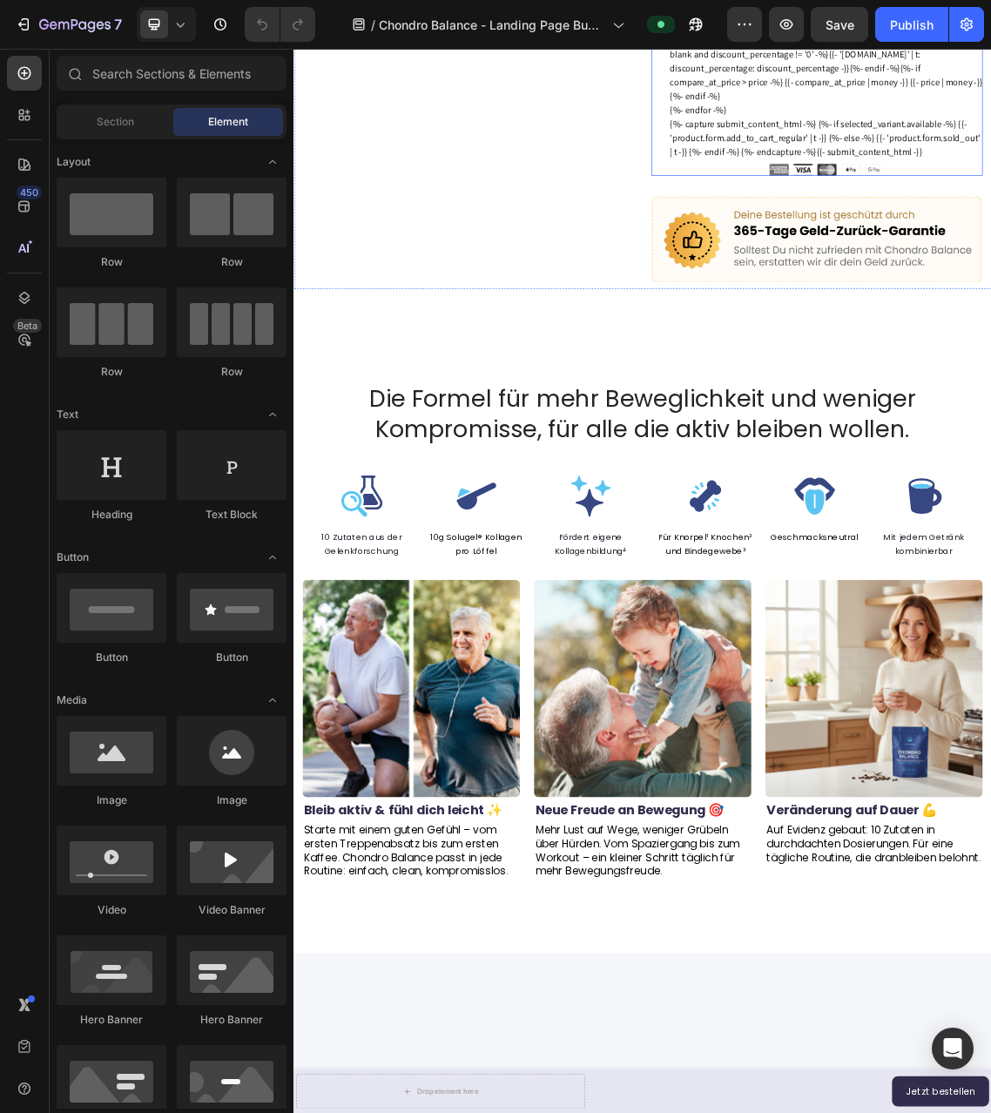
scroll to position [1131, 0]
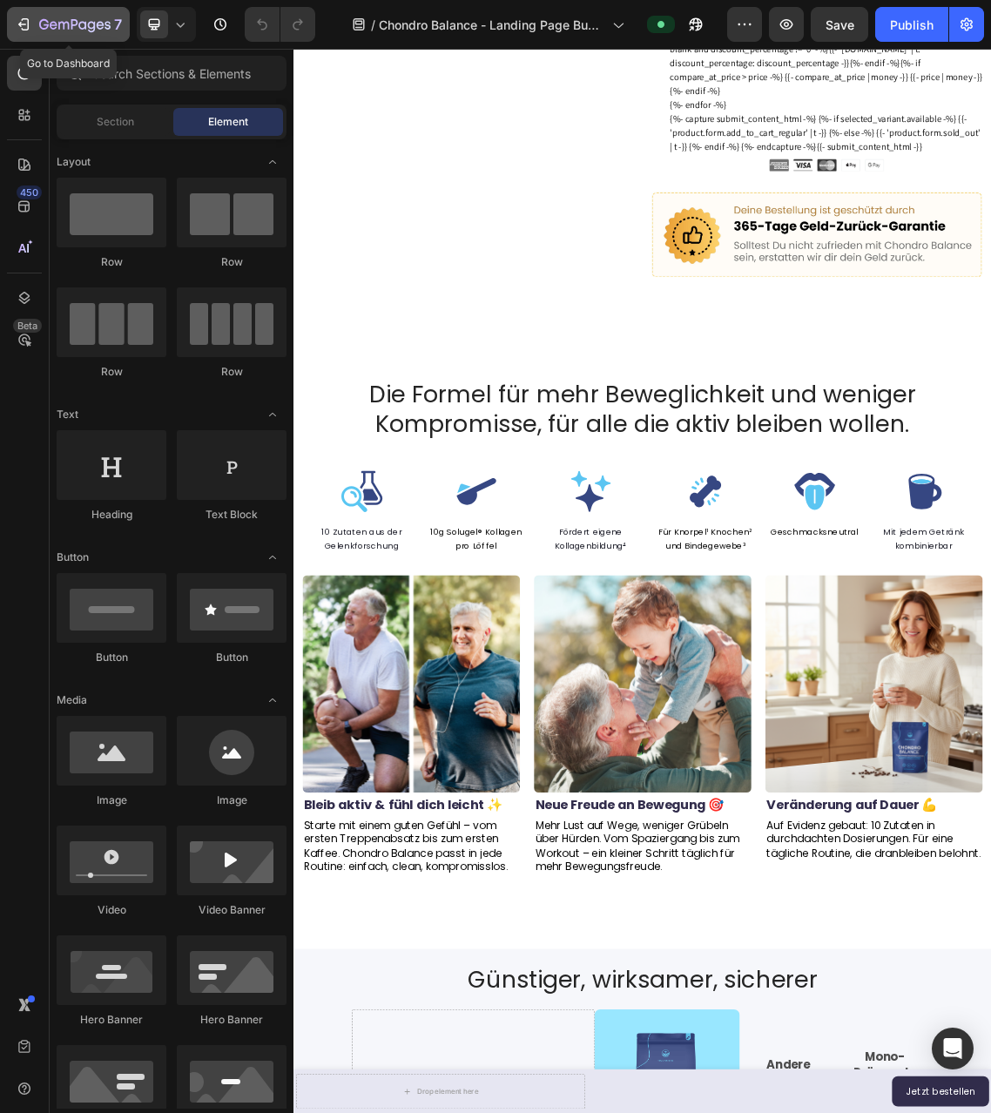
click at [39, 30] on icon "button" at bounding box center [74, 25] width 71 height 15
